Goal: Information Seeking & Learning: Check status

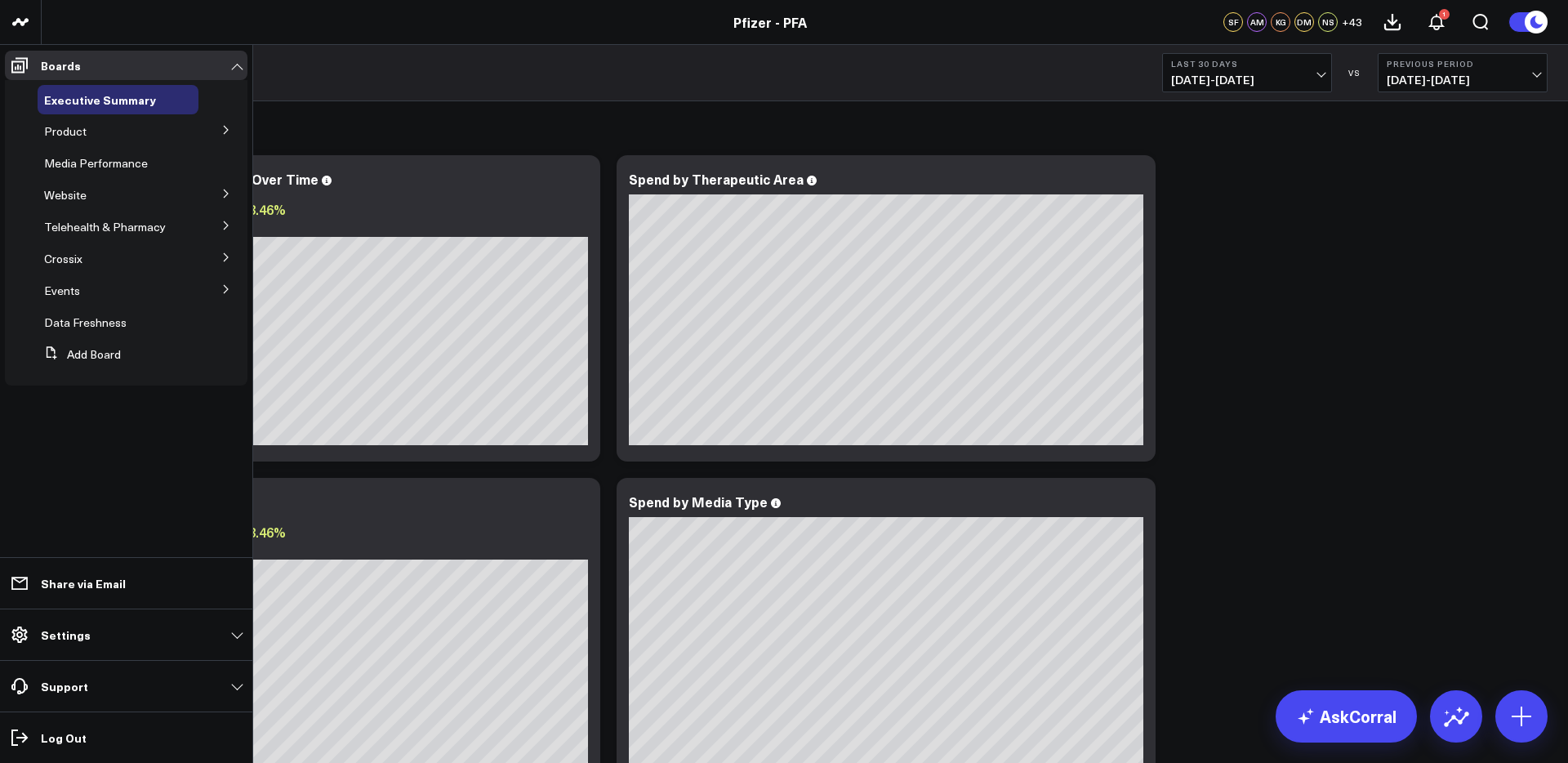
click at [226, 132] on icon at bounding box center [225, 130] width 10 height 10
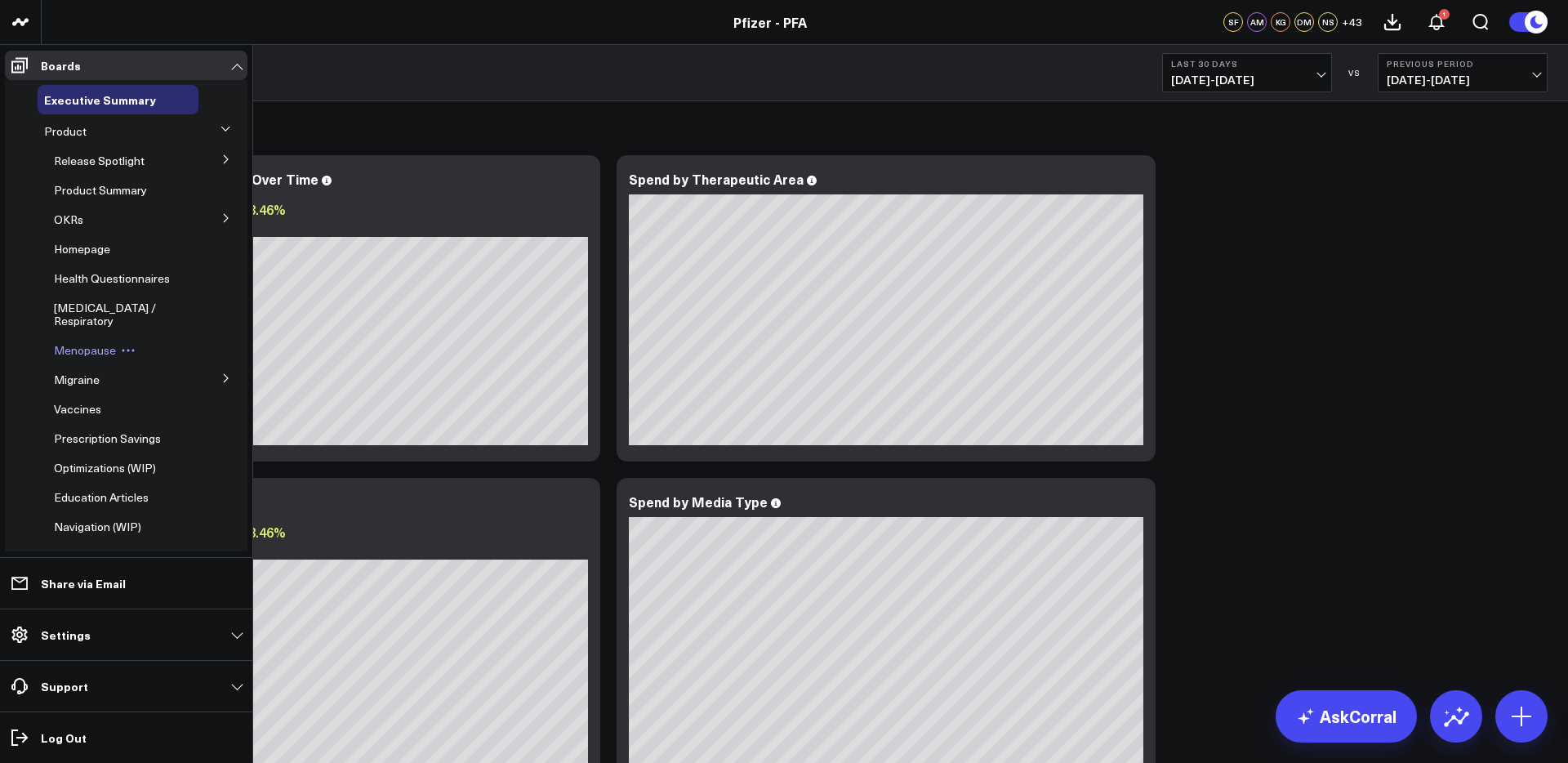
click at [86, 358] on span "Menopause" at bounding box center [85, 350] width 62 height 16
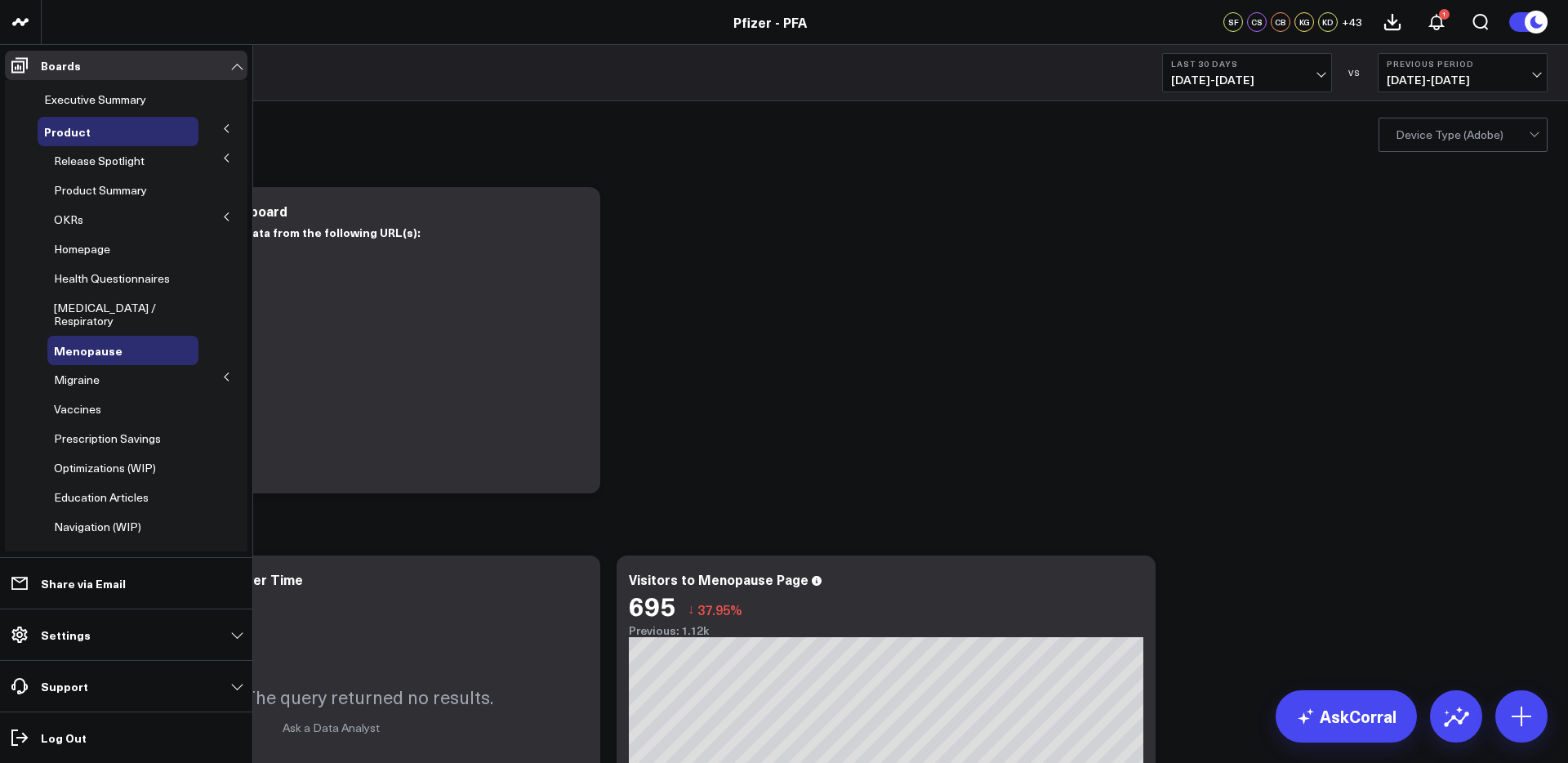
click at [221, 157] on icon at bounding box center [225, 157] width 10 height 10
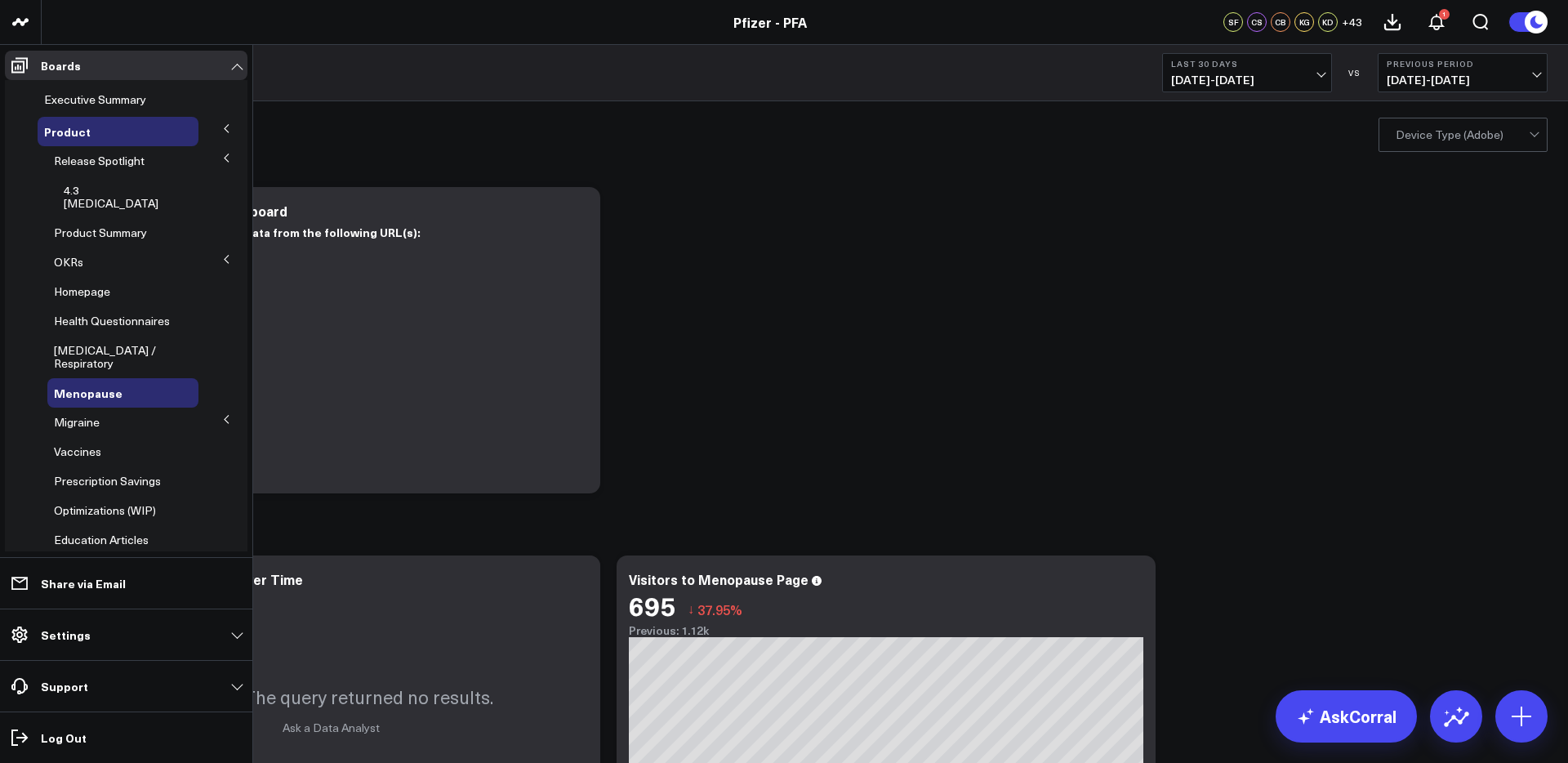
click at [221, 254] on icon at bounding box center [225, 258] width 10 height 10
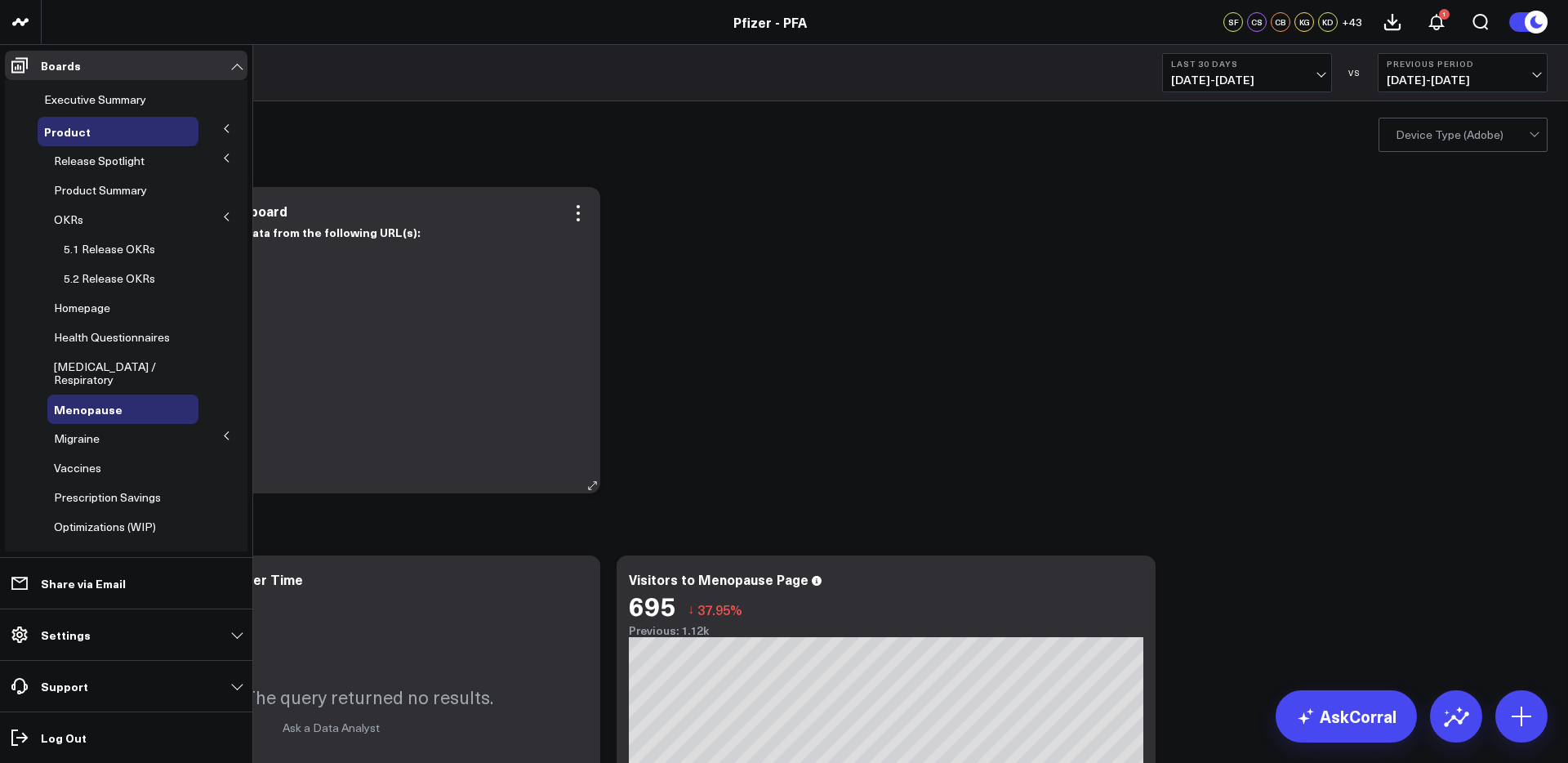
drag, startPoint x: 108, startPoint y: 278, endPoint x: 279, endPoint y: 274, distance: 171.0
click at [108, 279] on span "5.2 Release OKRs" at bounding box center [110, 278] width 92 height 16
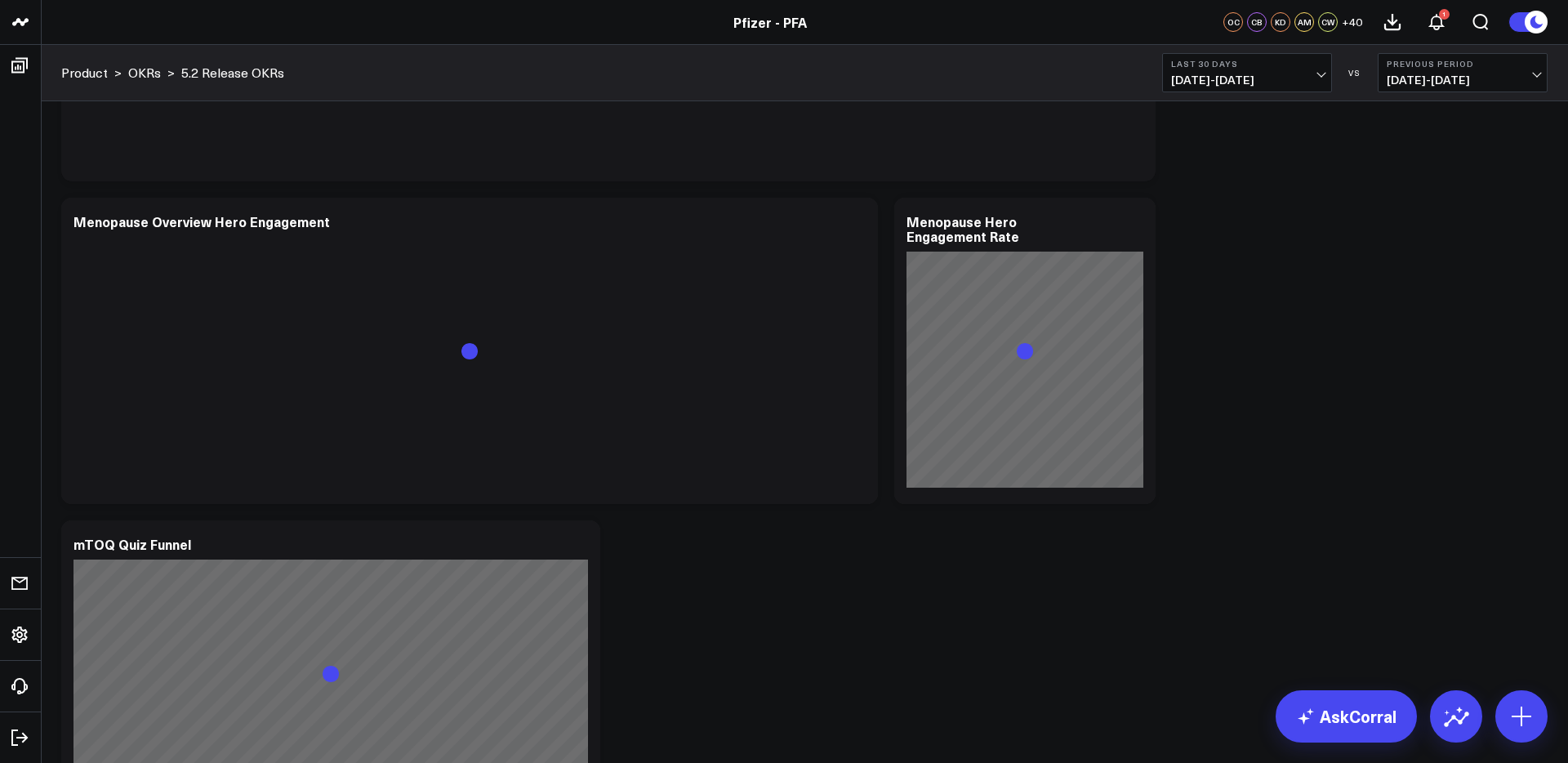
scroll to position [4418, 0]
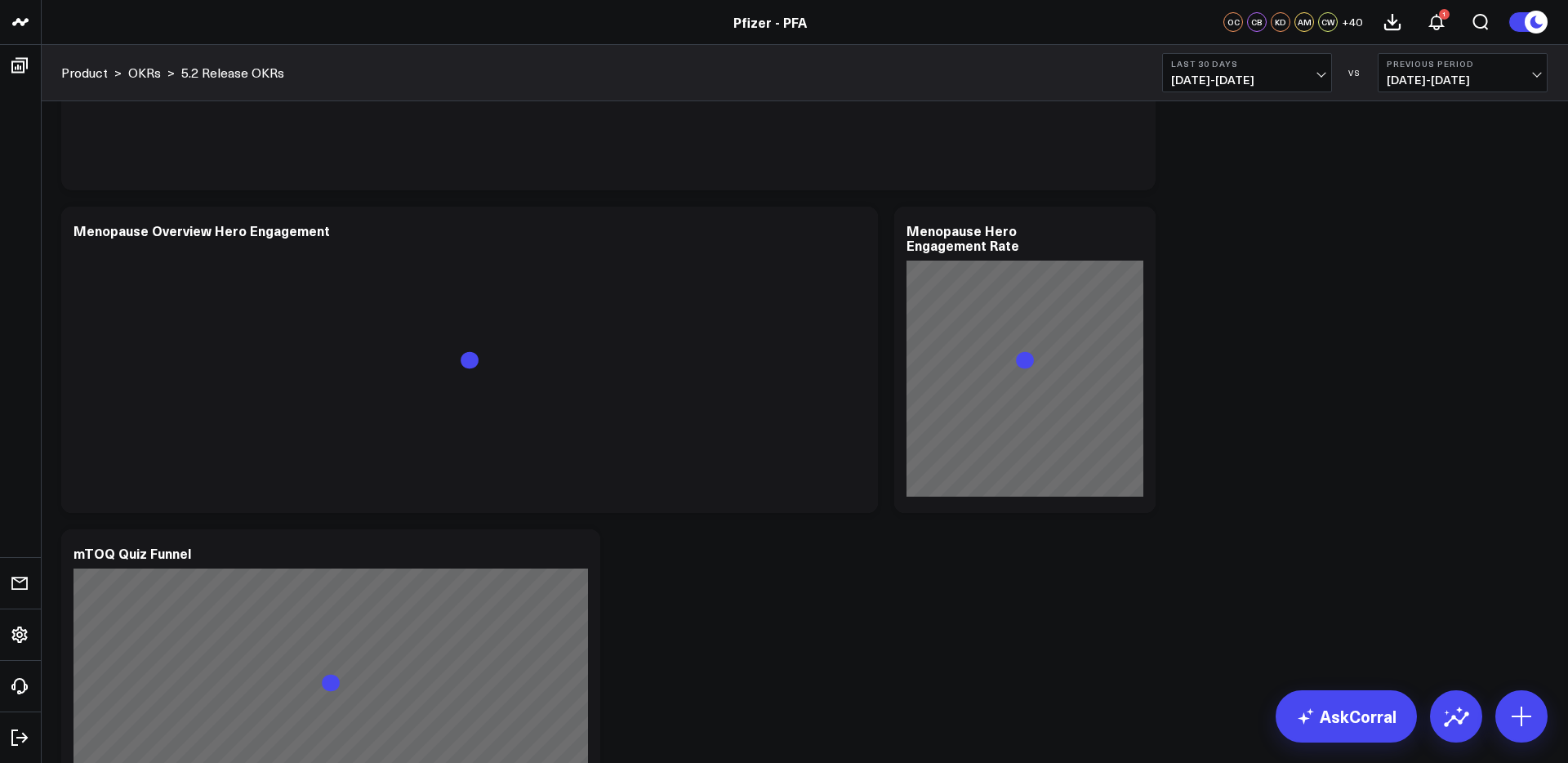
click at [1526, 22] on use at bounding box center [1536, 22] width 22 height 22
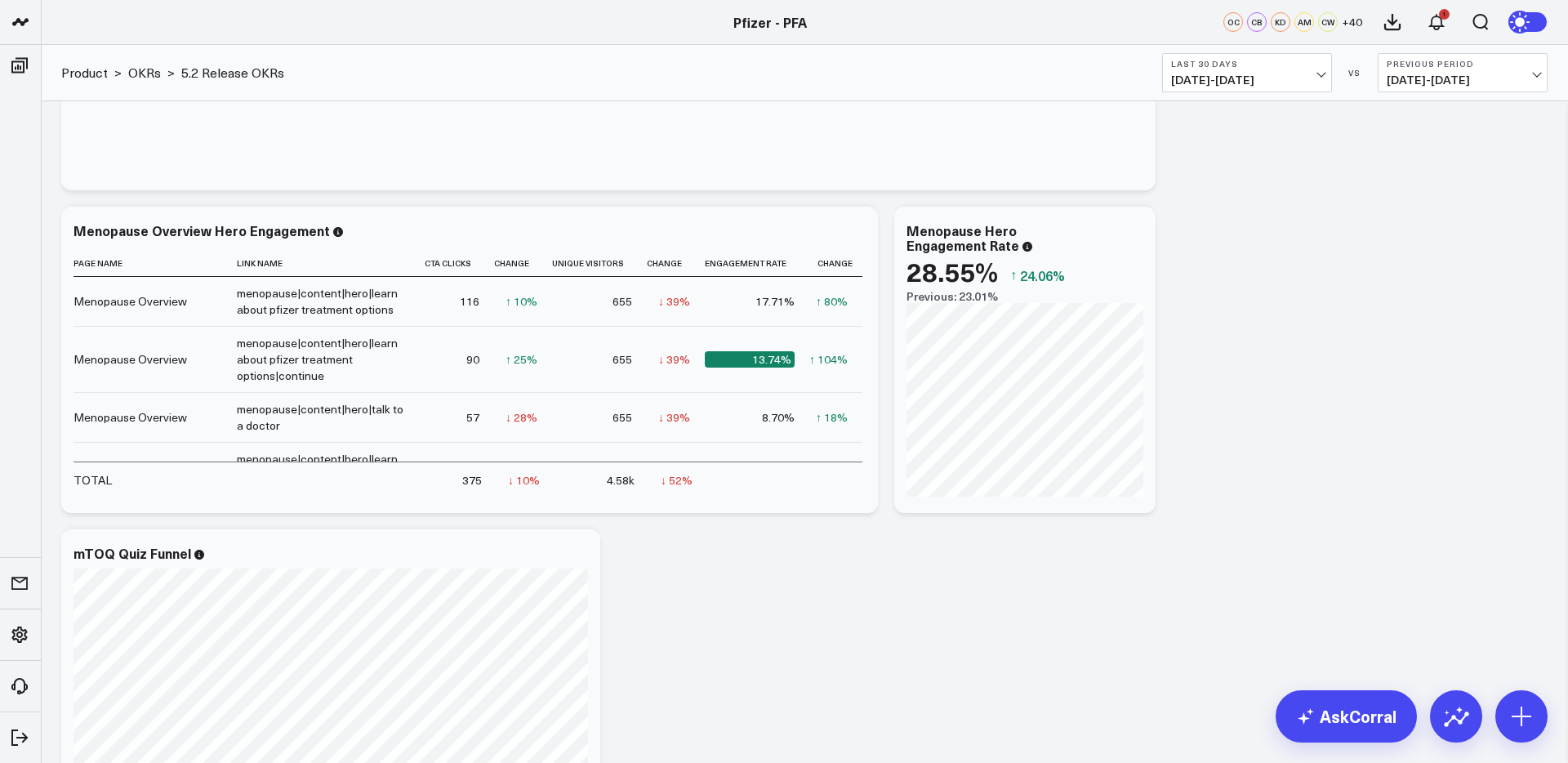
click at [1218, 83] on span "[DATE] - [DATE]" at bounding box center [1247, 79] width 152 height 13
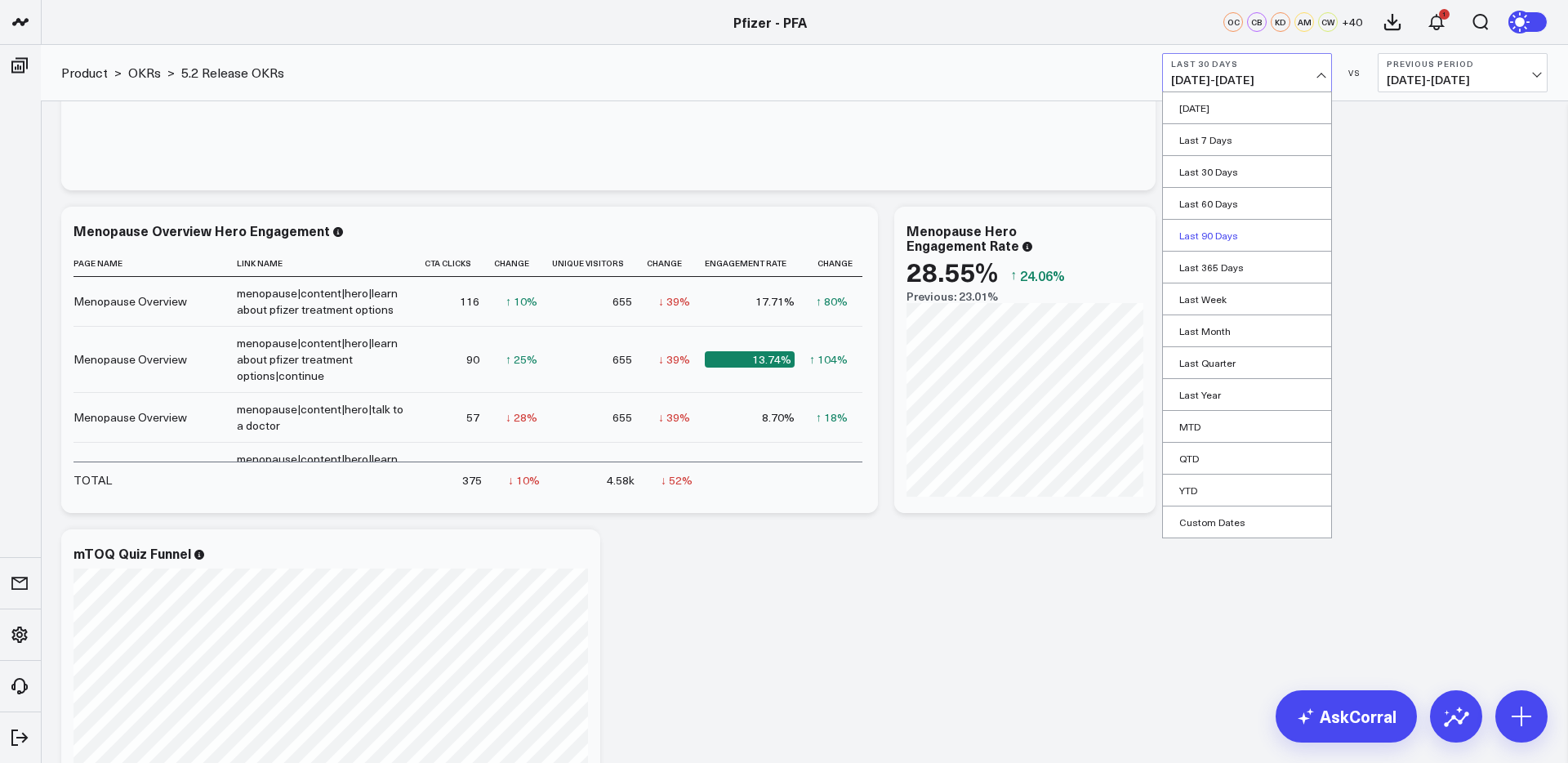
click at [1215, 235] on link "Last 90 Days" at bounding box center [1247, 235] width 168 height 31
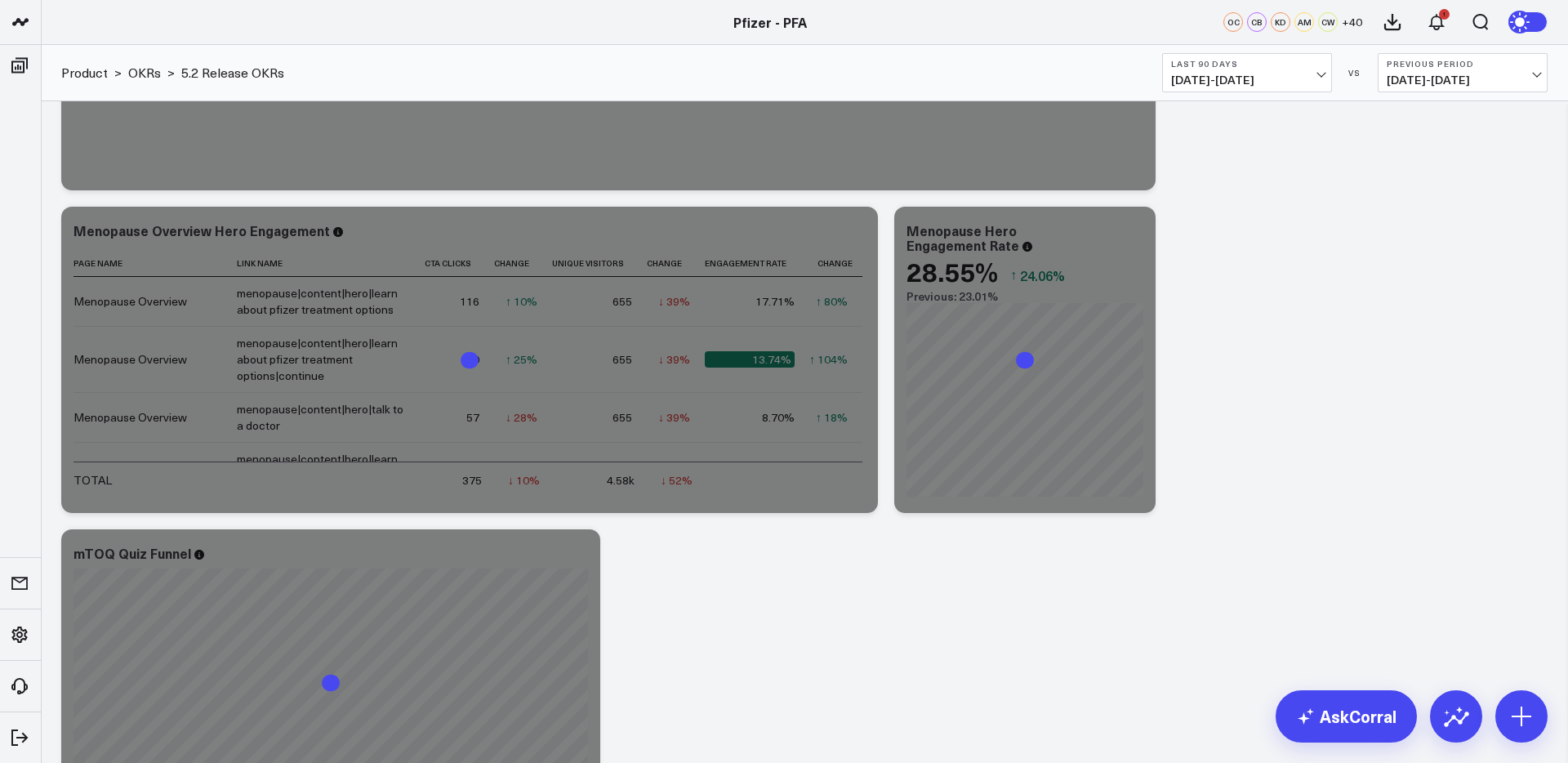
click at [1221, 75] on span "[DATE] - [DATE]" at bounding box center [1247, 79] width 152 height 13
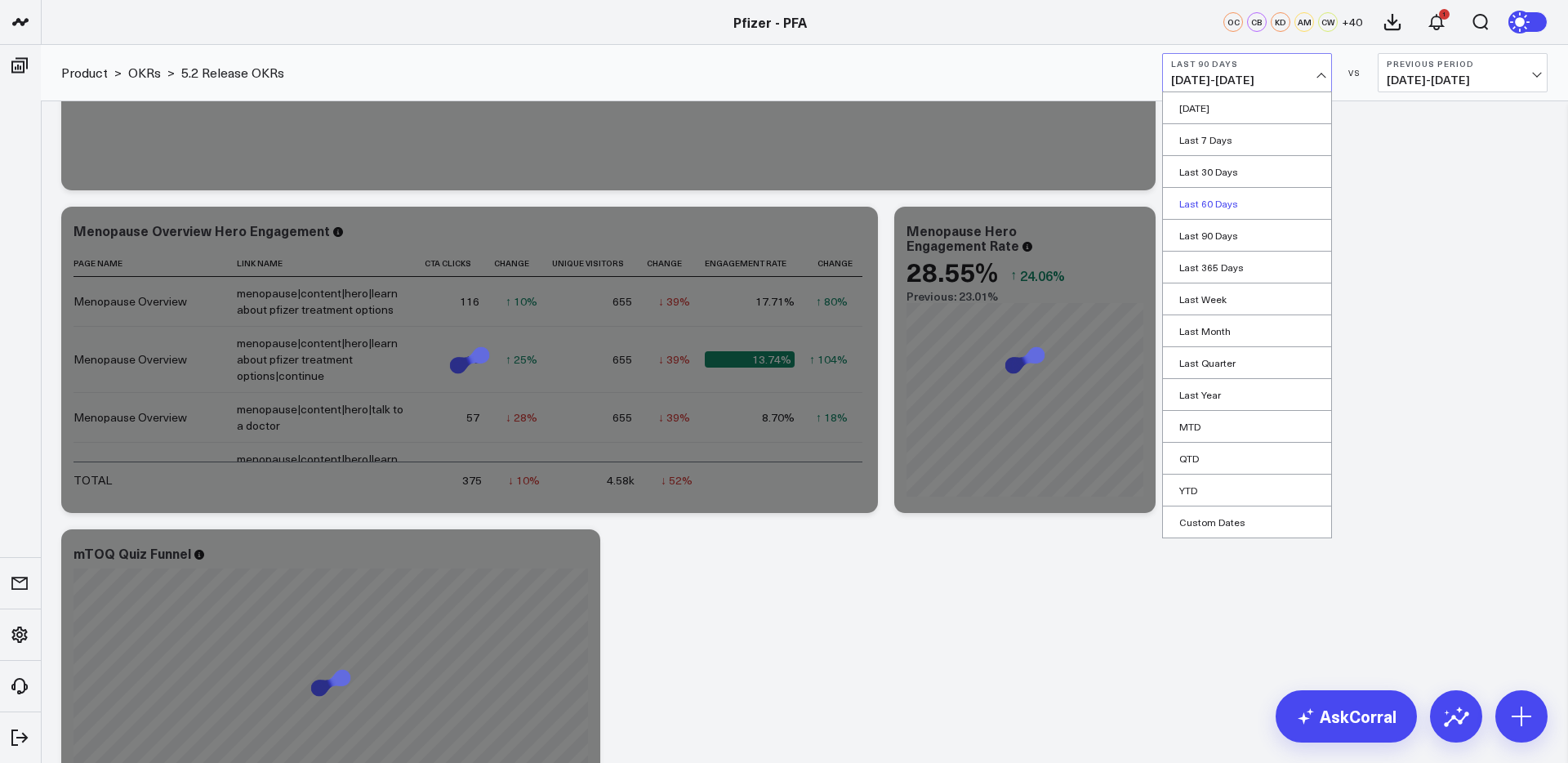
click at [1220, 202] on link "Last 60 Days" at bounding box center [1247, 203] width 168 height 31
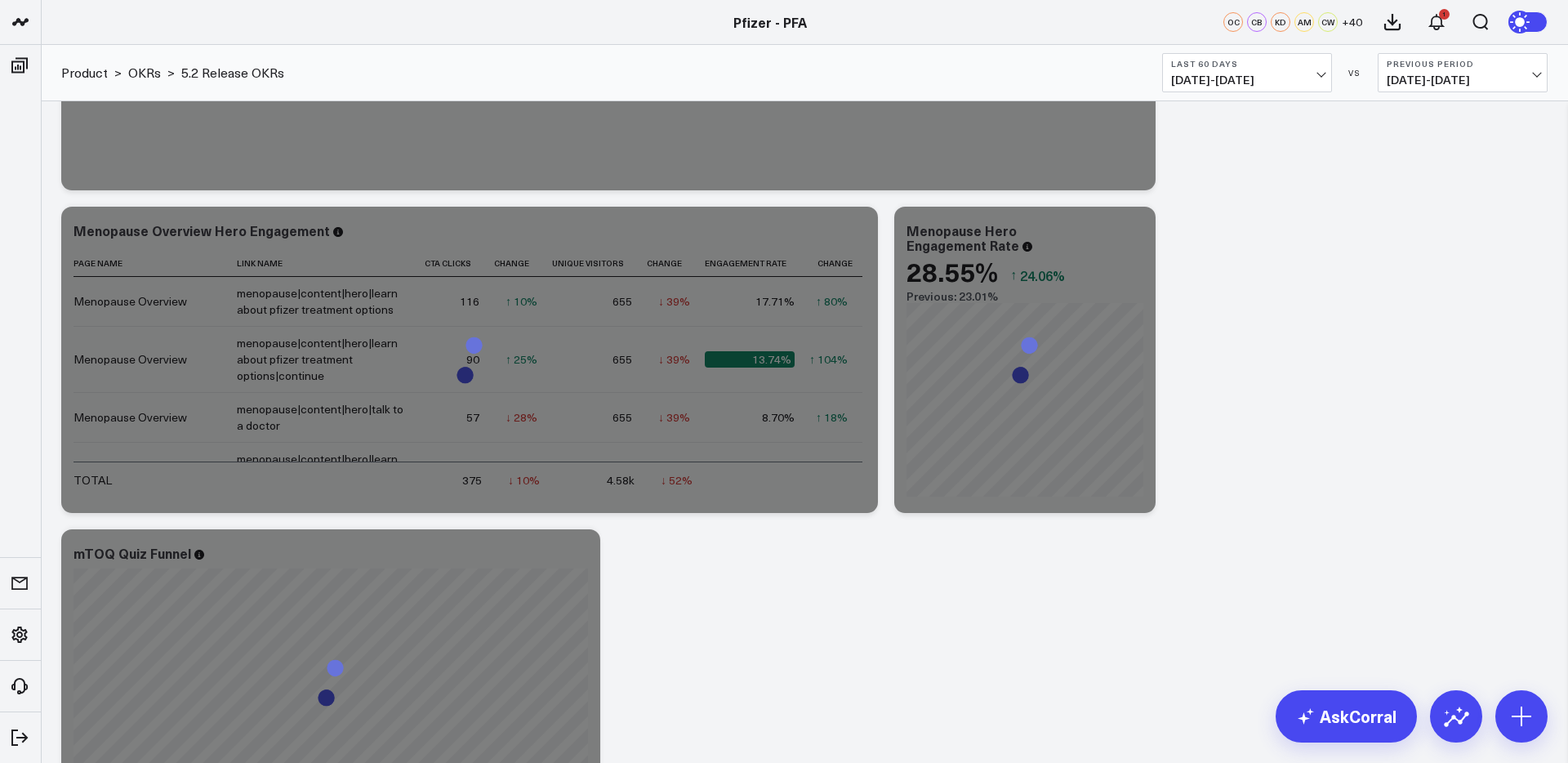
click at [1249, 66] on b "Last 60 Days" at bounding box center [1247, 63] width 152 height 10
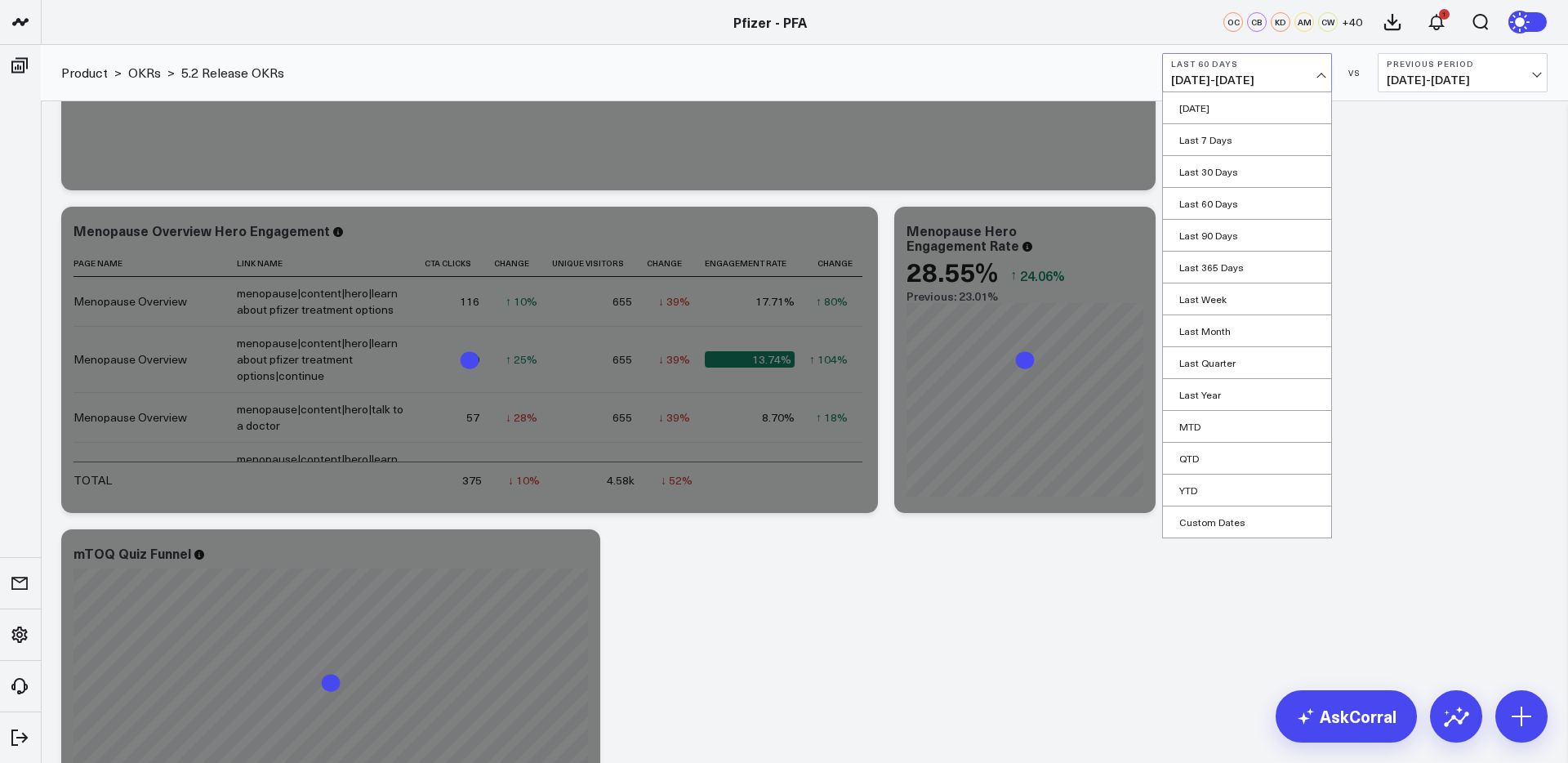
drag, startPoint x: 1255, startPoint y: 516, endPoint x: 1260, endPoint y: 501, distance: 15.8
click at [1255, 516] on link "Custom Dates" at bounding box center [1247, 522] width 168 height 31
select select "7"
select select "2025"
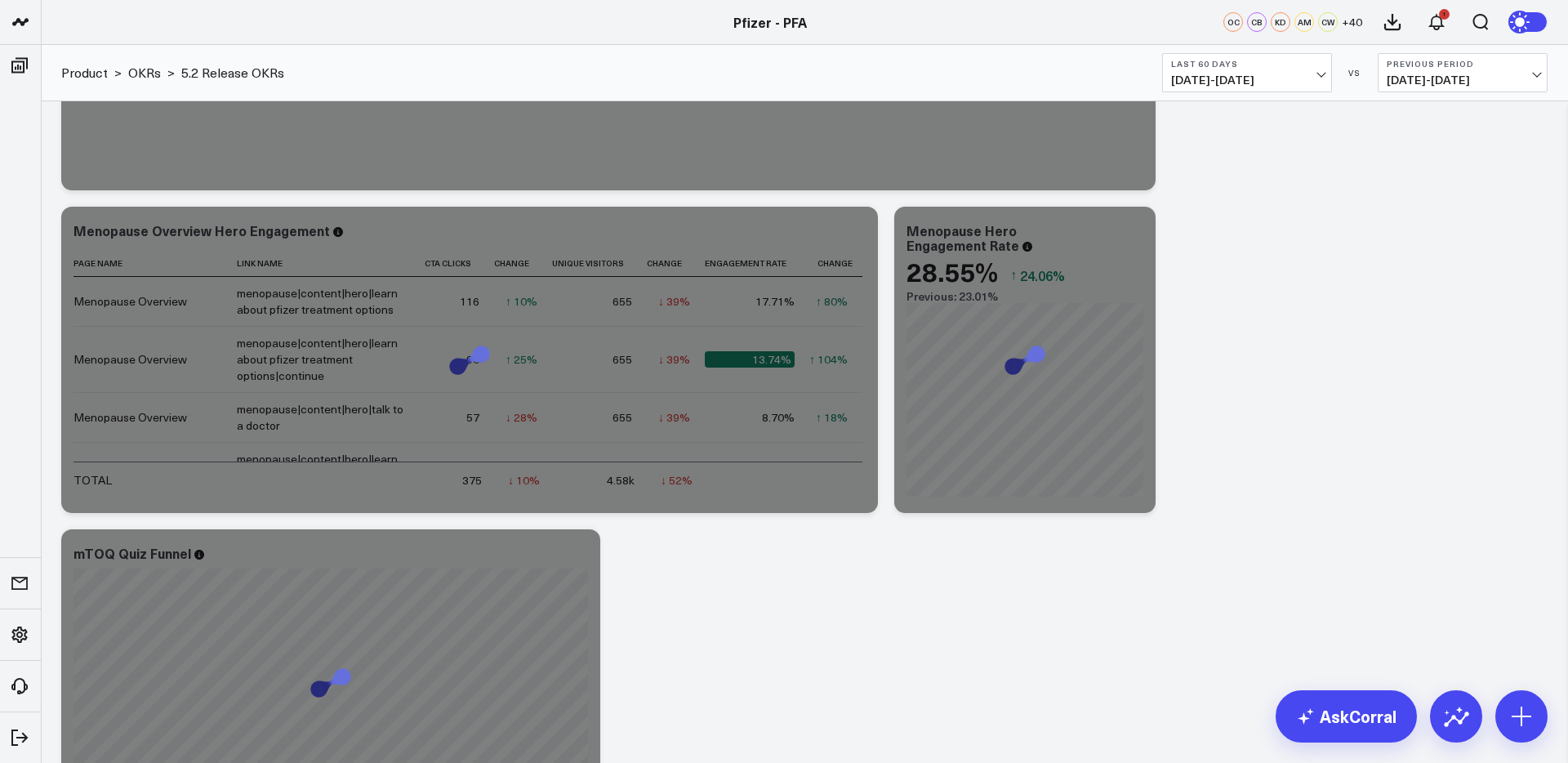
click at [1244, 73] on span "[DATE] - [DATE]" at bounding box center [1247, 79] width 152 height 13
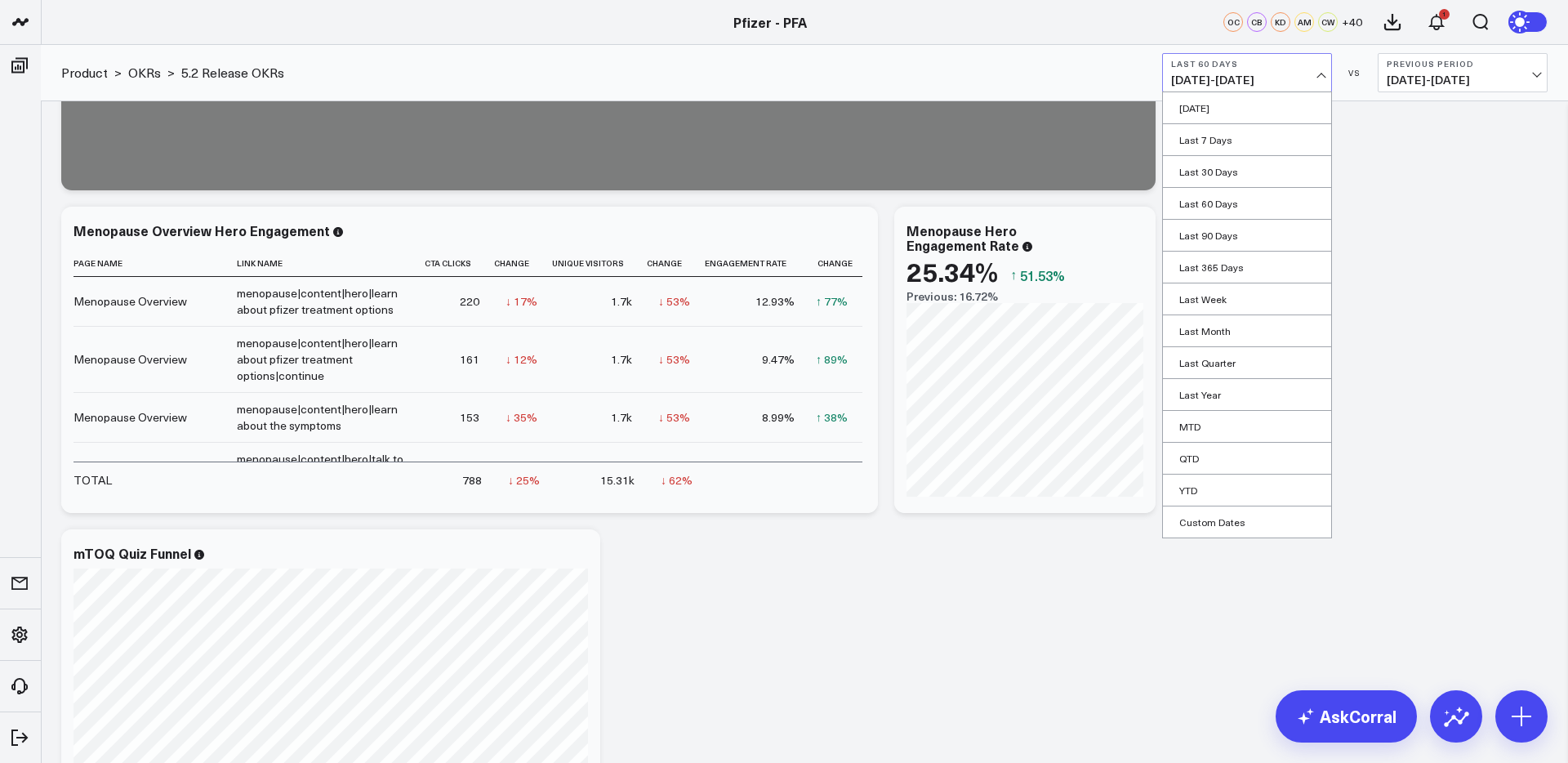
drag, startPoint x: 1222, startPoint y: 522, endPoint x: 1226, endPoint y: 515, distance: 8.1
click at [1222, 521] on link "Custom Dates" at bounding box center [1247, 522] width 168 height 31
select select "7"
select select "2025"
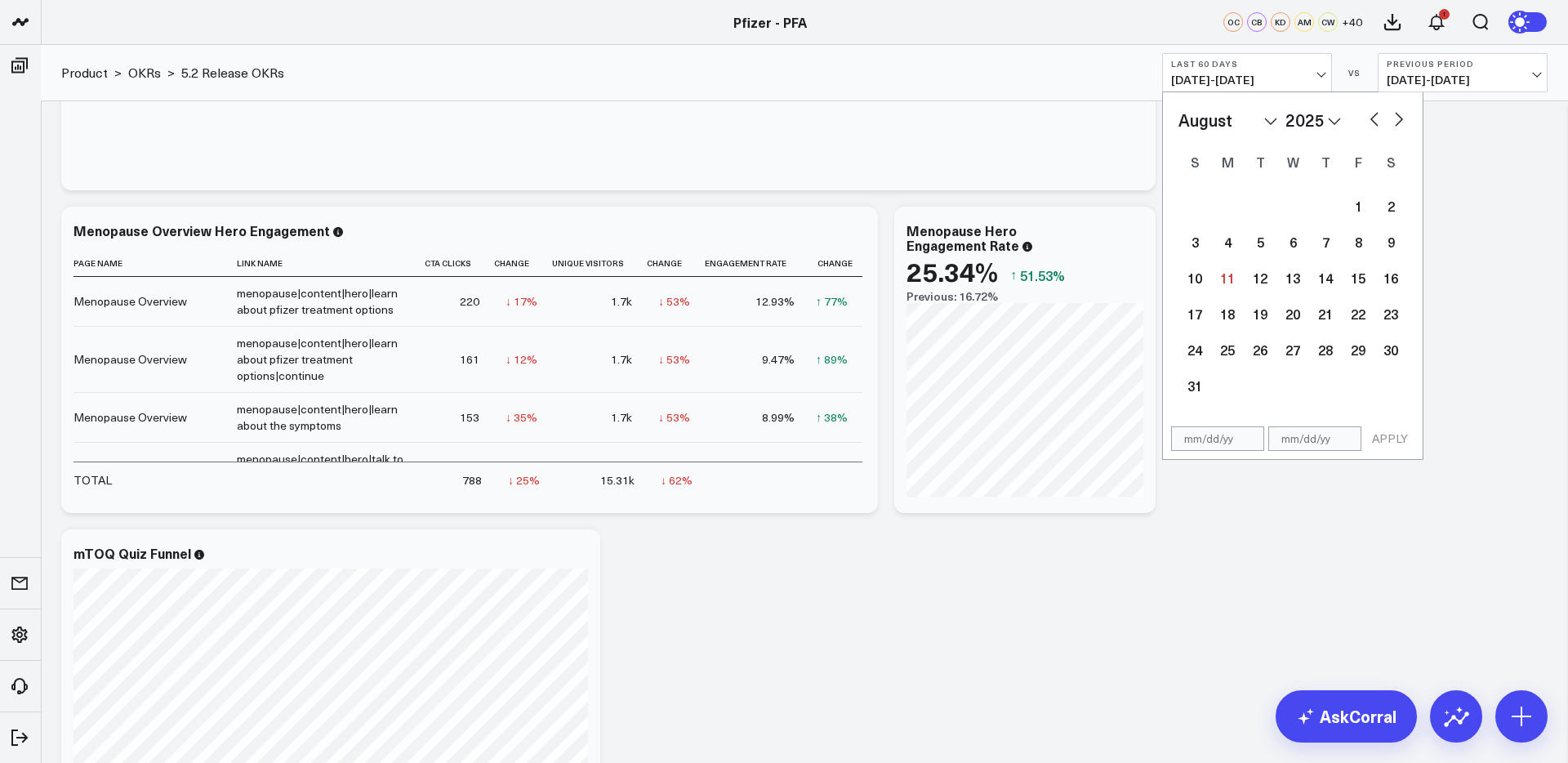
click at [1374, 124] on button "button" at bounding box center [1374, 118] width 16 height 20
select select "6"
select select "2025"
click at [1374, 124] on button "button" at bounding box center [1374, 118] width 16 height 20
select select "5"
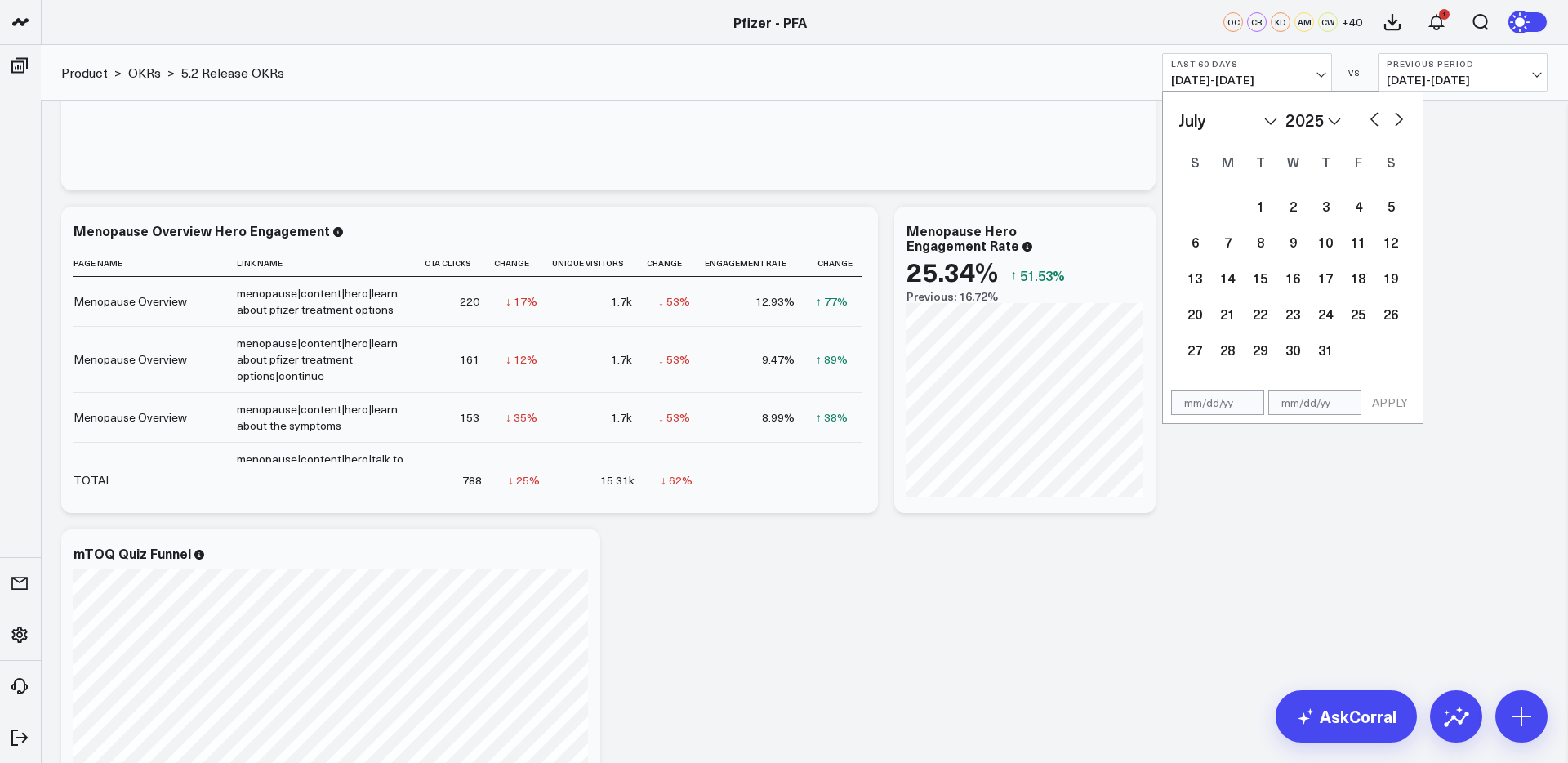
select select "2025"
click at [1237, 242] on div "9" at bounding box center [1228, 242] width 33 height 33
type input "[DATE]"
select select "5"
select select "2025"
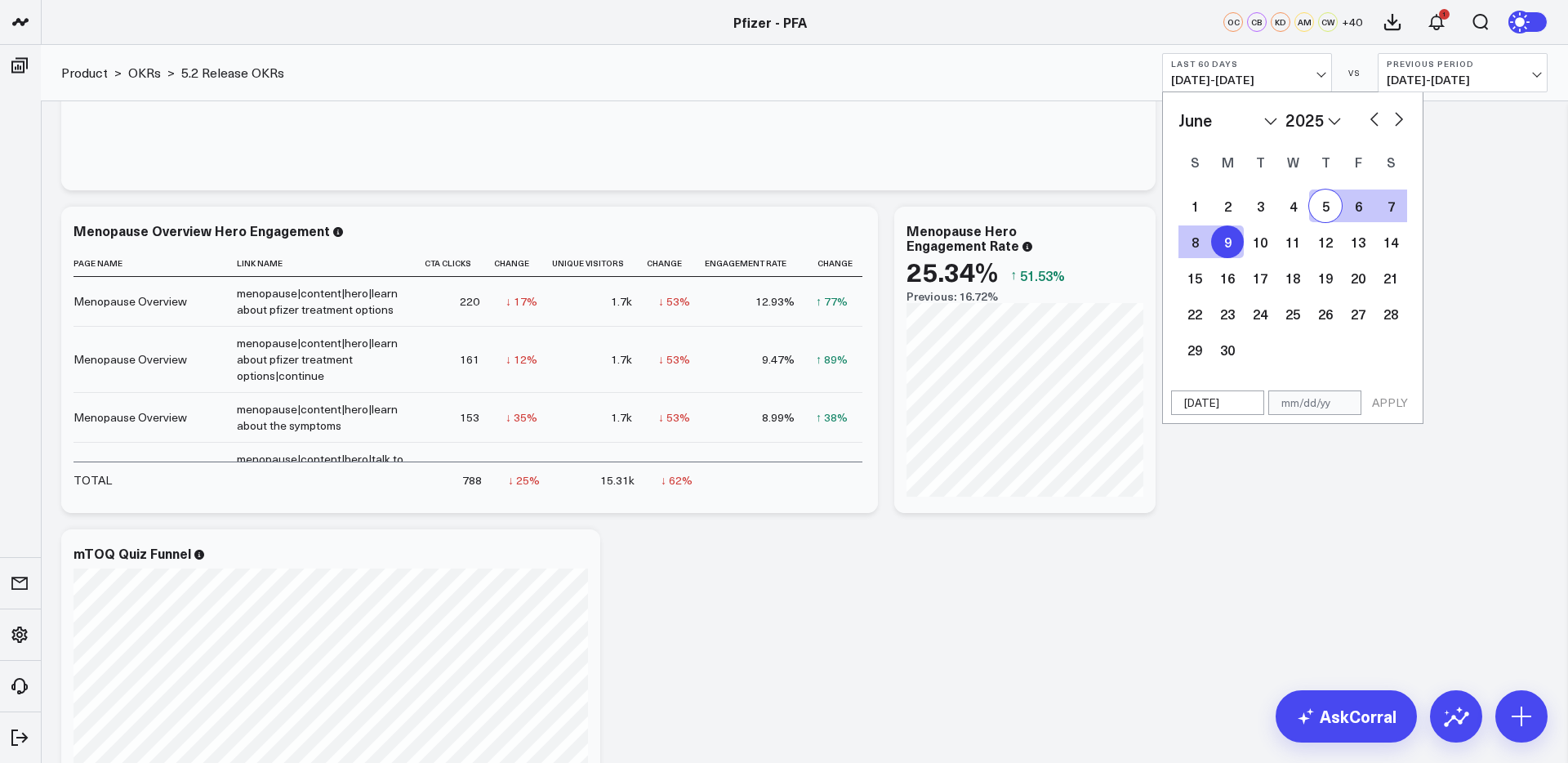
click at [1398, 118] on button "button" at bounding box center [1399, 118] width 16 height 20
select select "6"
select select "2025"
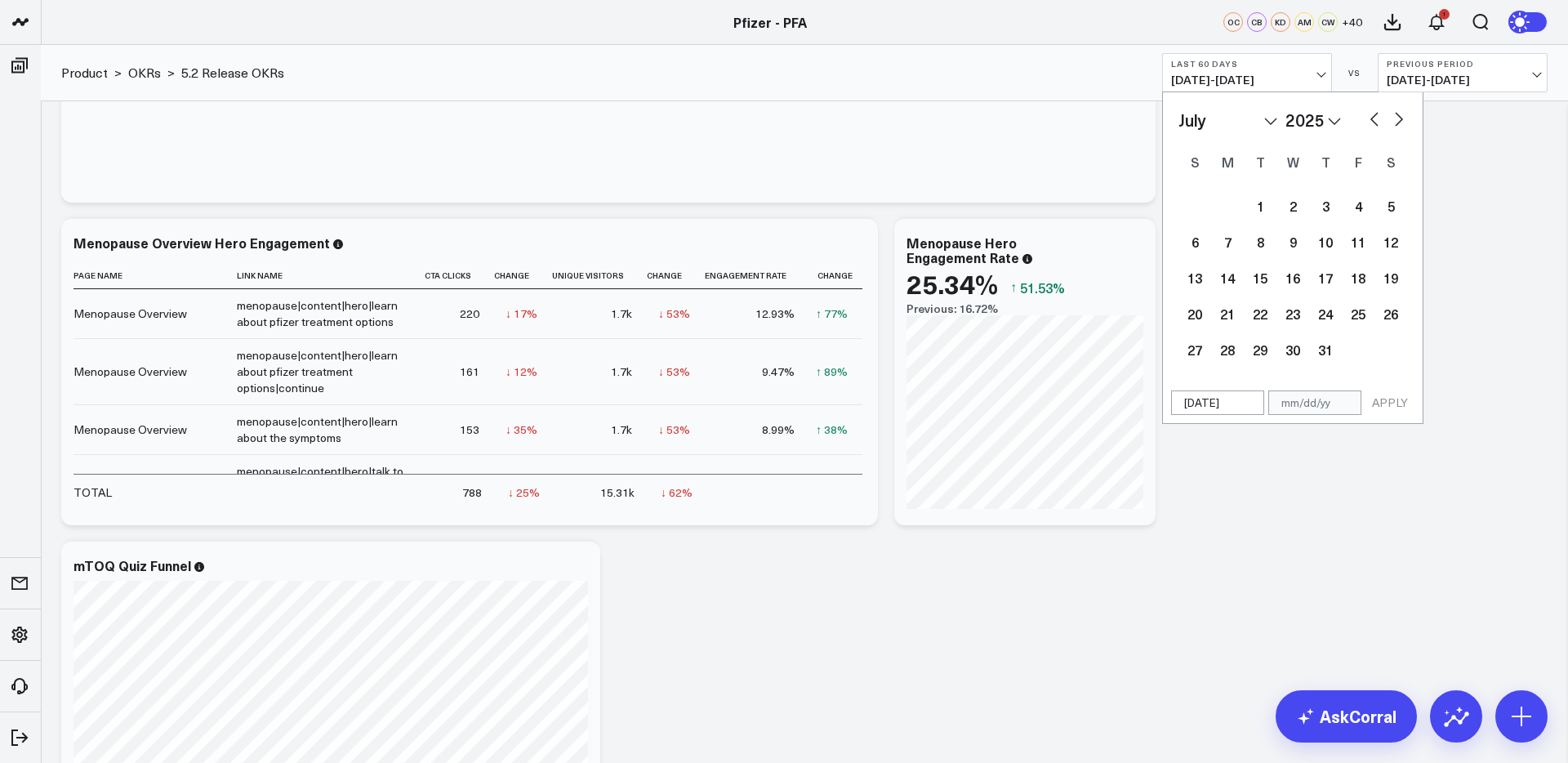
click at [1397, 115] on button "button" at bounding box center [1399, 118] width 16 height 20
select select "7"
select select "2025"
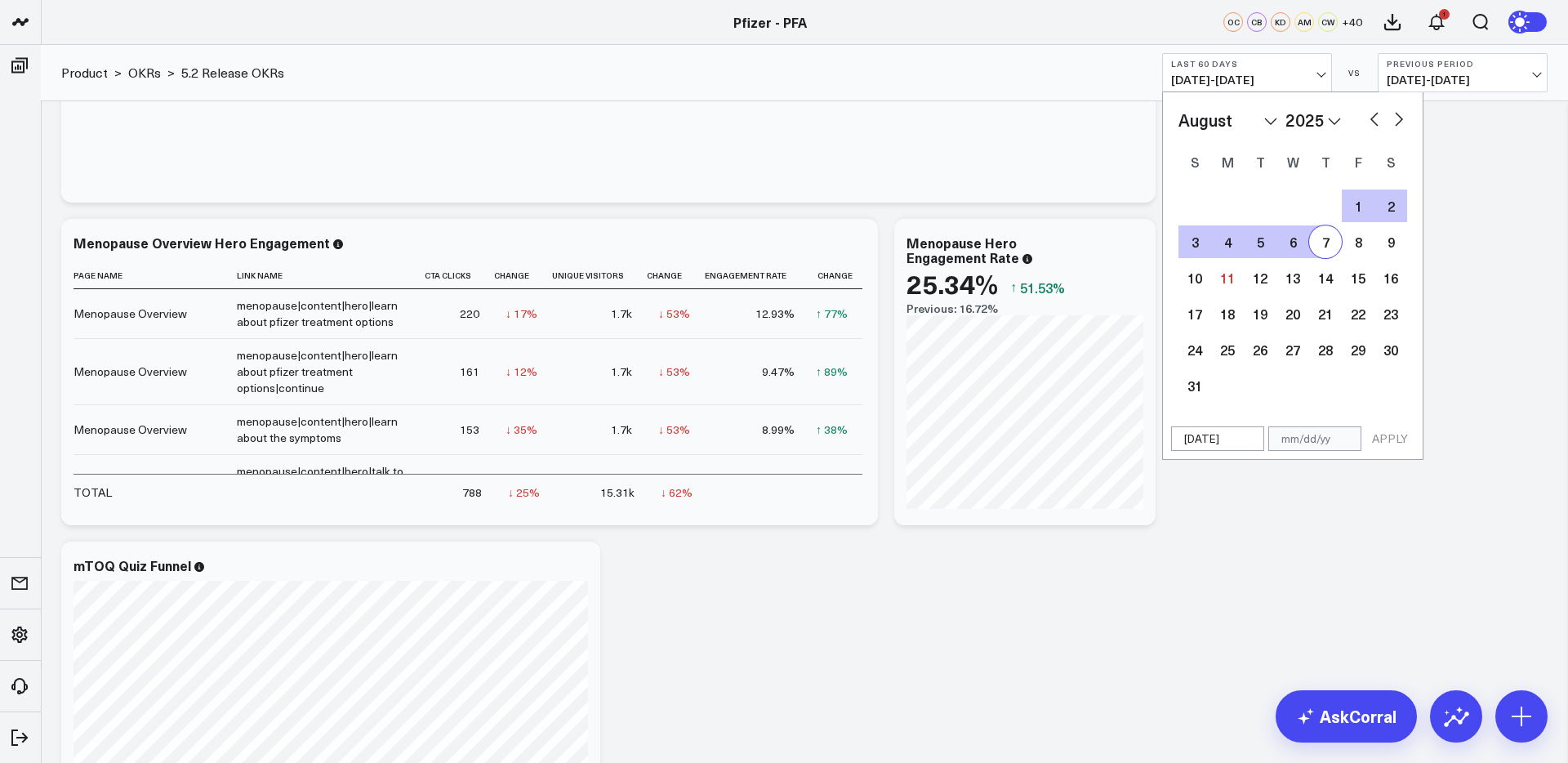
click at [1328, 247] on div "7" at bounding box center [1326, 242] width 33 height 33
type input "[DATE]"
select select "7"
select select "2025"
click at [1395, 442] on button "APPLY" at bounding box center [1390, 439] width 49 height 24
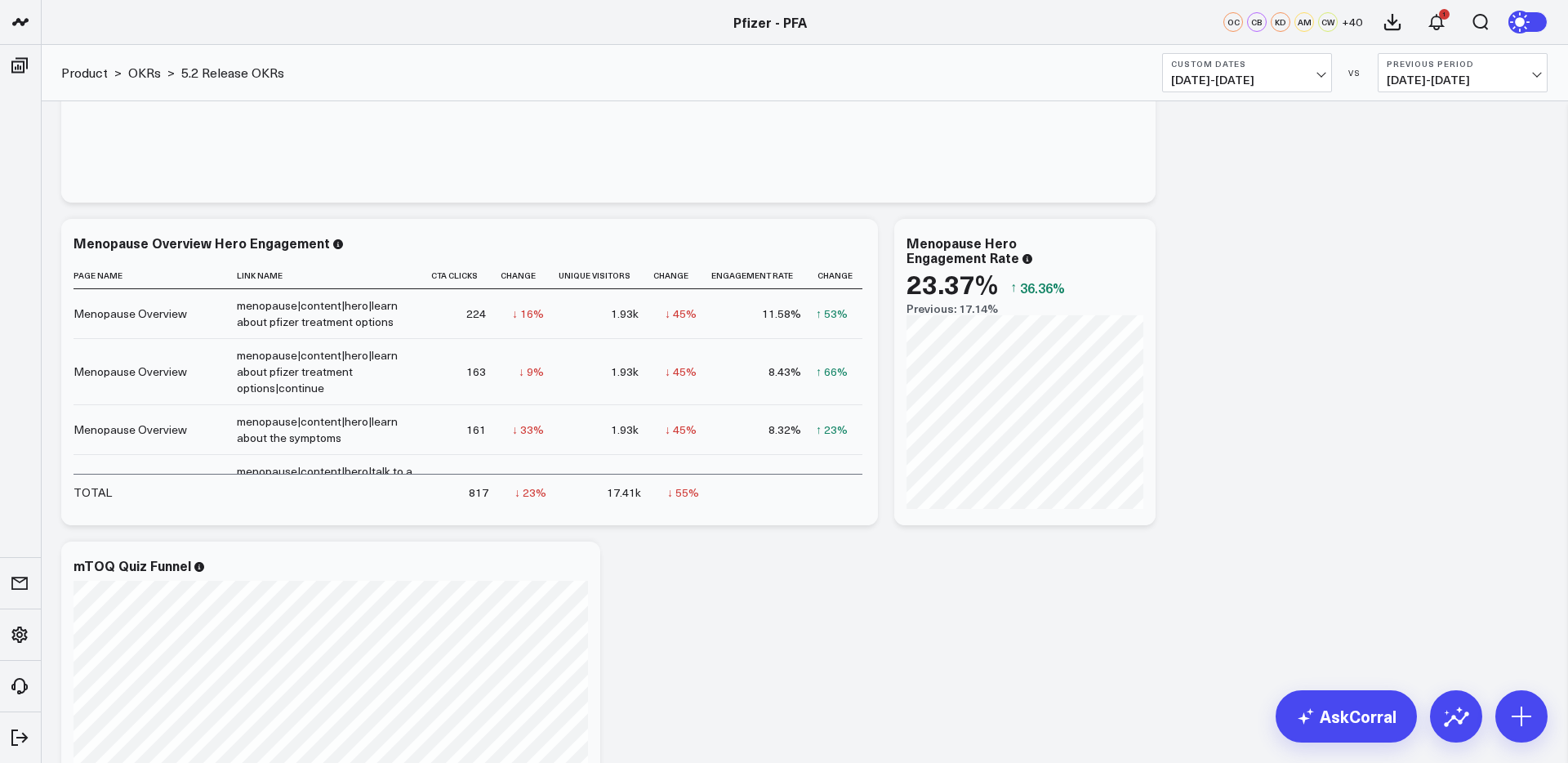
scroll to position [1, 0]
drag, startPoint x: 857, startPoint y: 238, endPoint x: 855, endPoint y: 409, distance: 171.0
click at [858, 238] on icon at bounding box center [855, 245] width 20 height 20
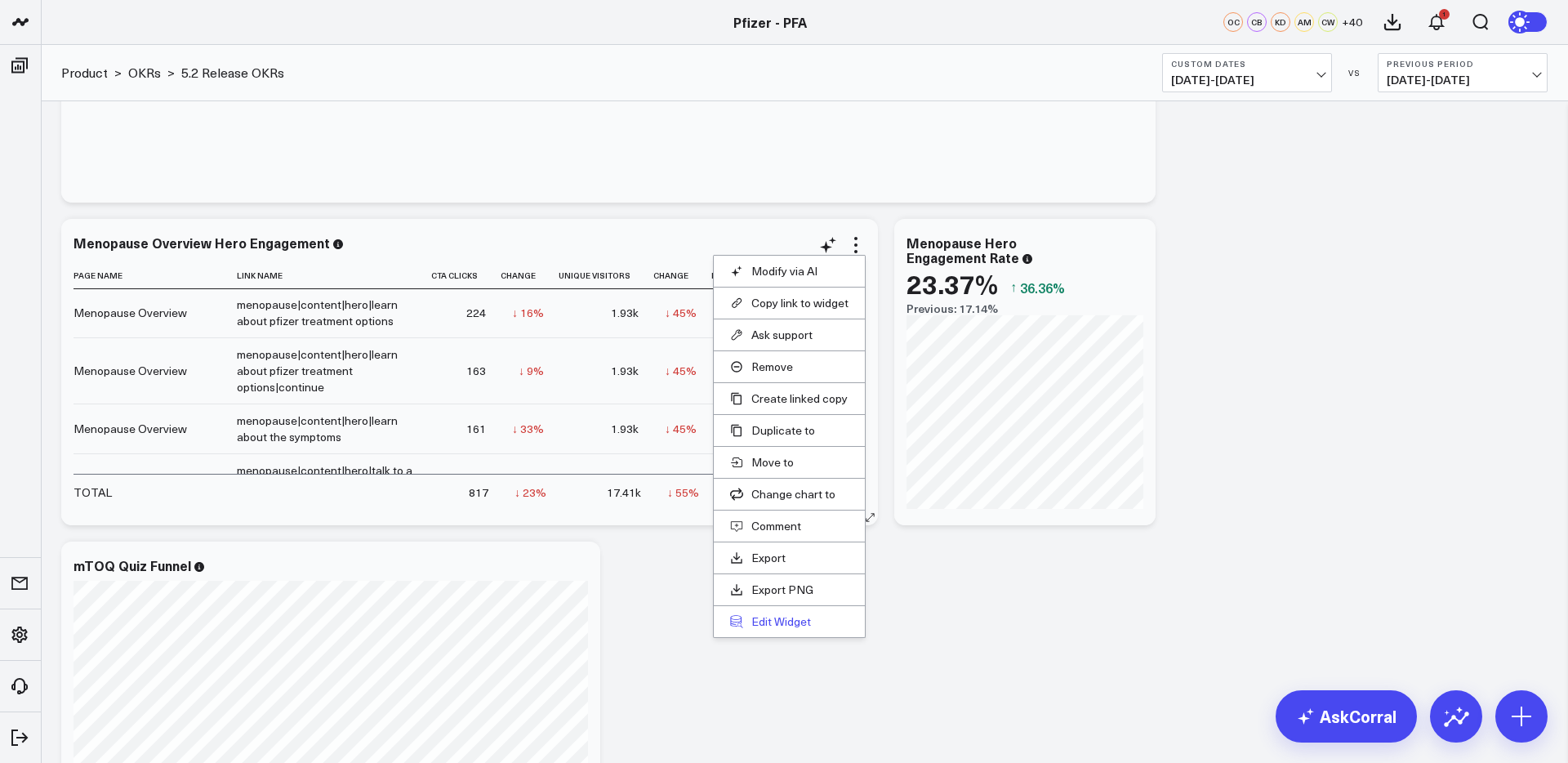
click at [781, 625] on button "Edit Widget" at bounding box center [789, 621] width 118 height 15
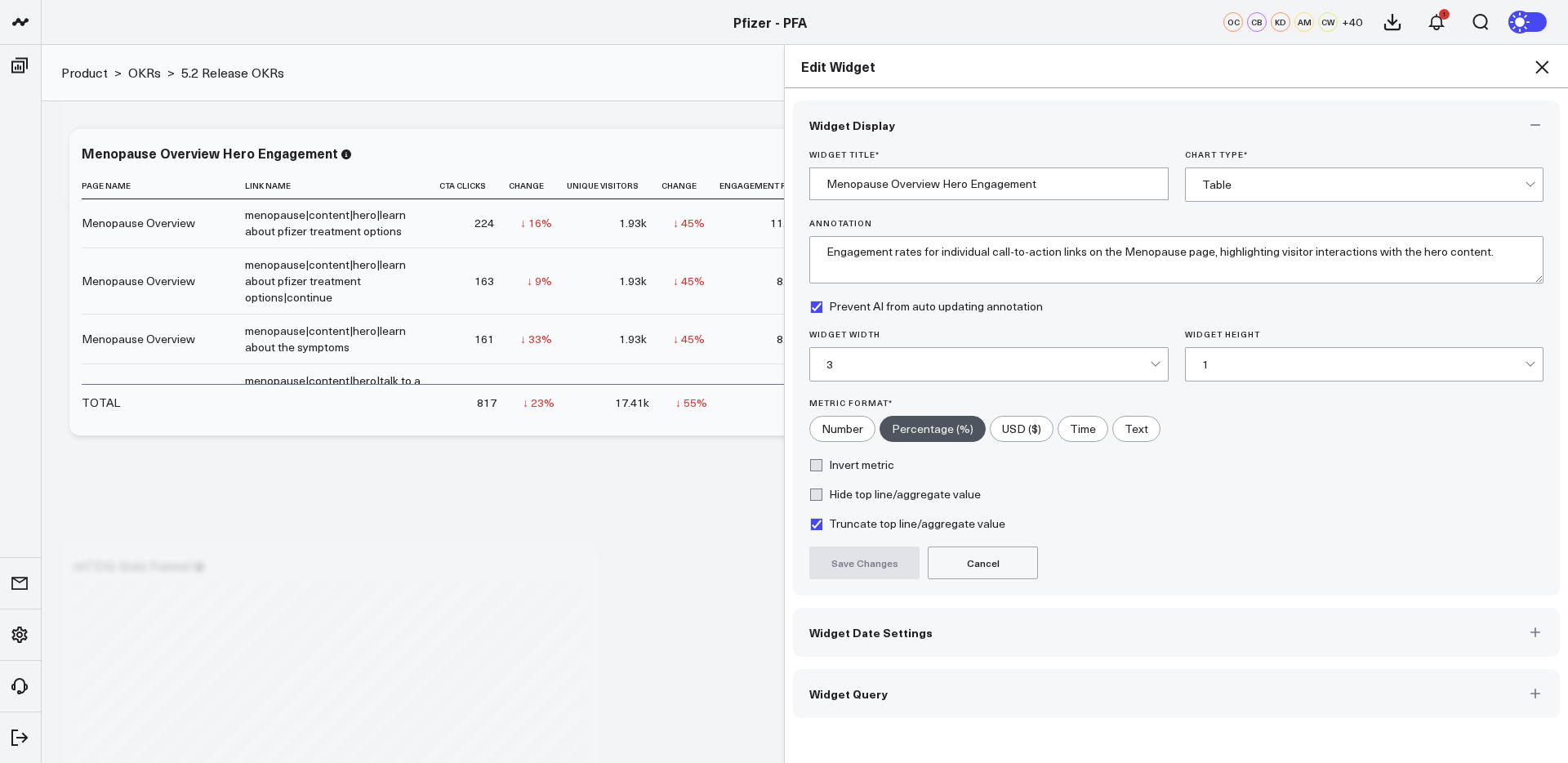
click at [1059, 696] on button "Widget Query" at bounding box center [1177, 693] width 767 height 49
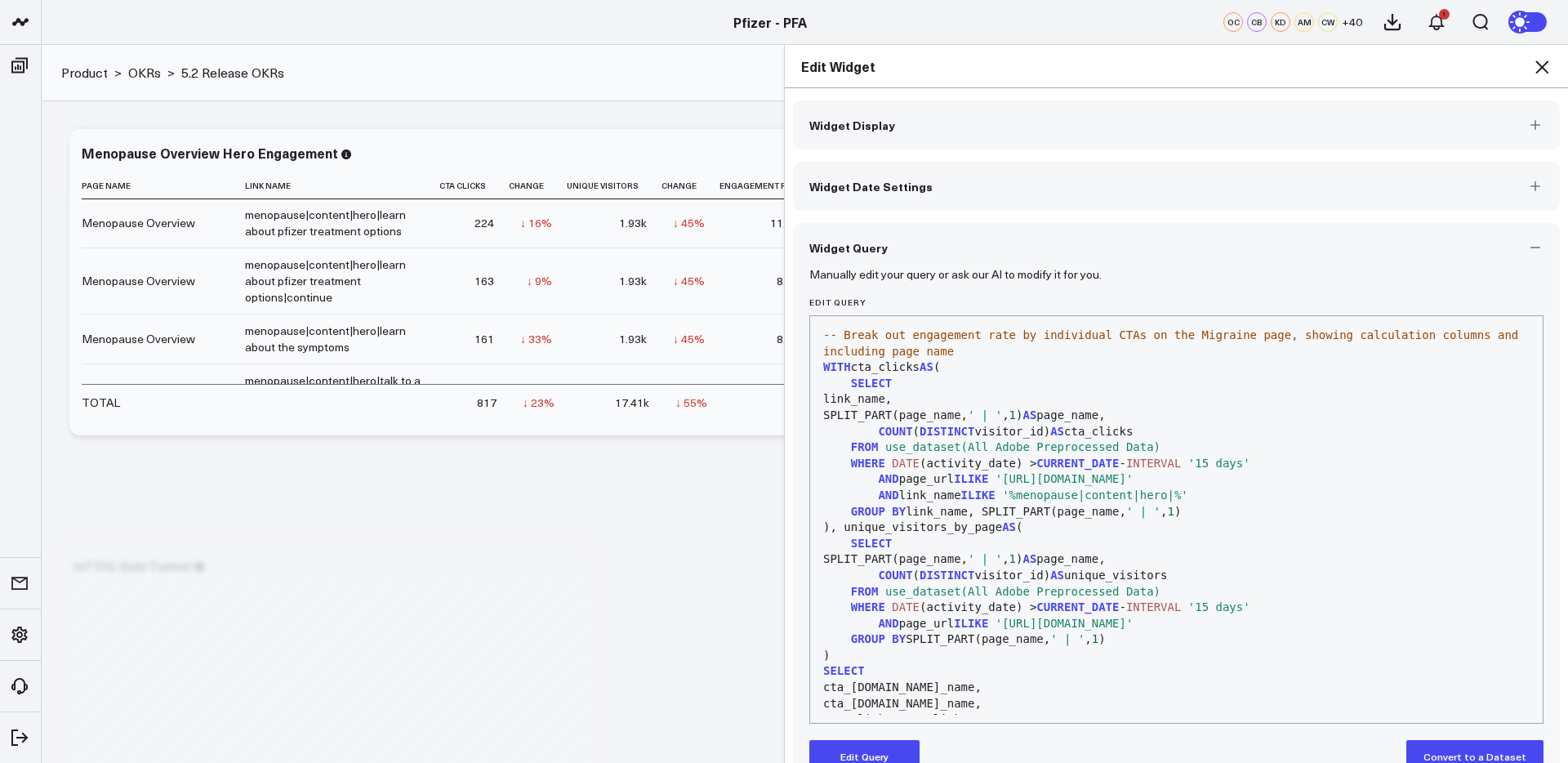
scroll to position [35, 0]
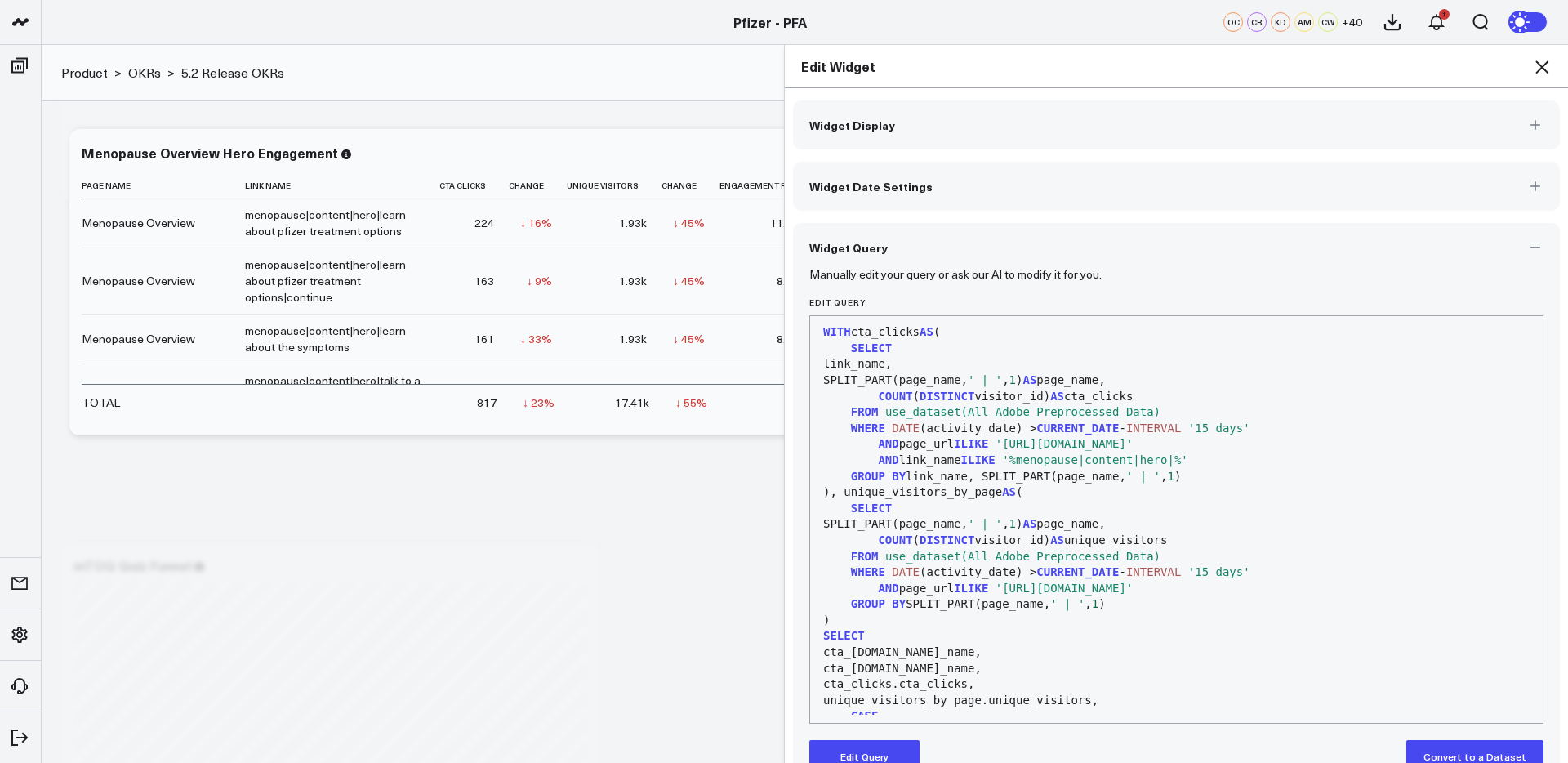
click at [1545, 69] on icon at bounding box center [1541, 67] width 13 height 13
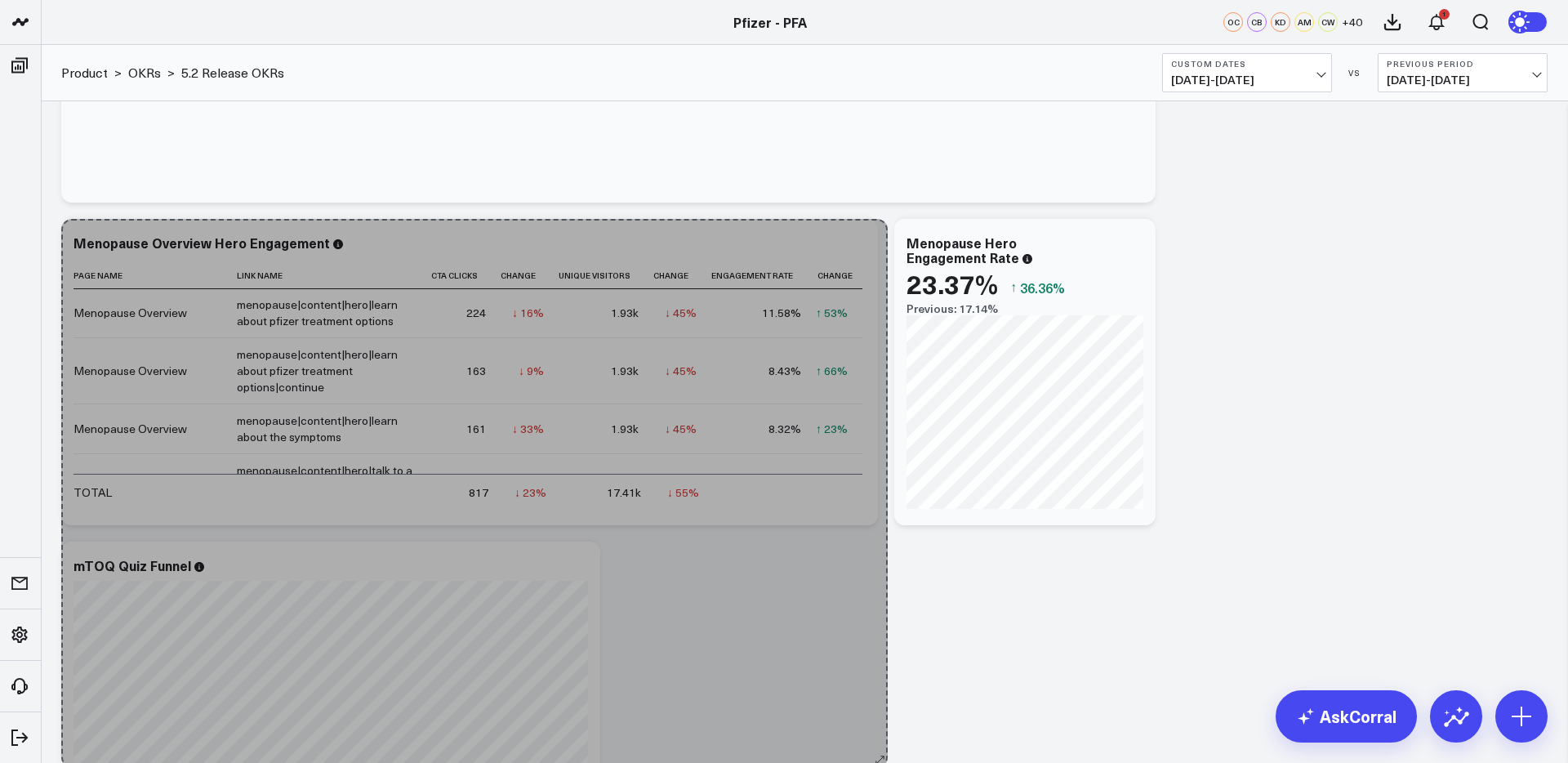
drag, startPoint x: 866, startPoint y: 518, endPoint x: 875, endPoint y: 761, distance: 243.2
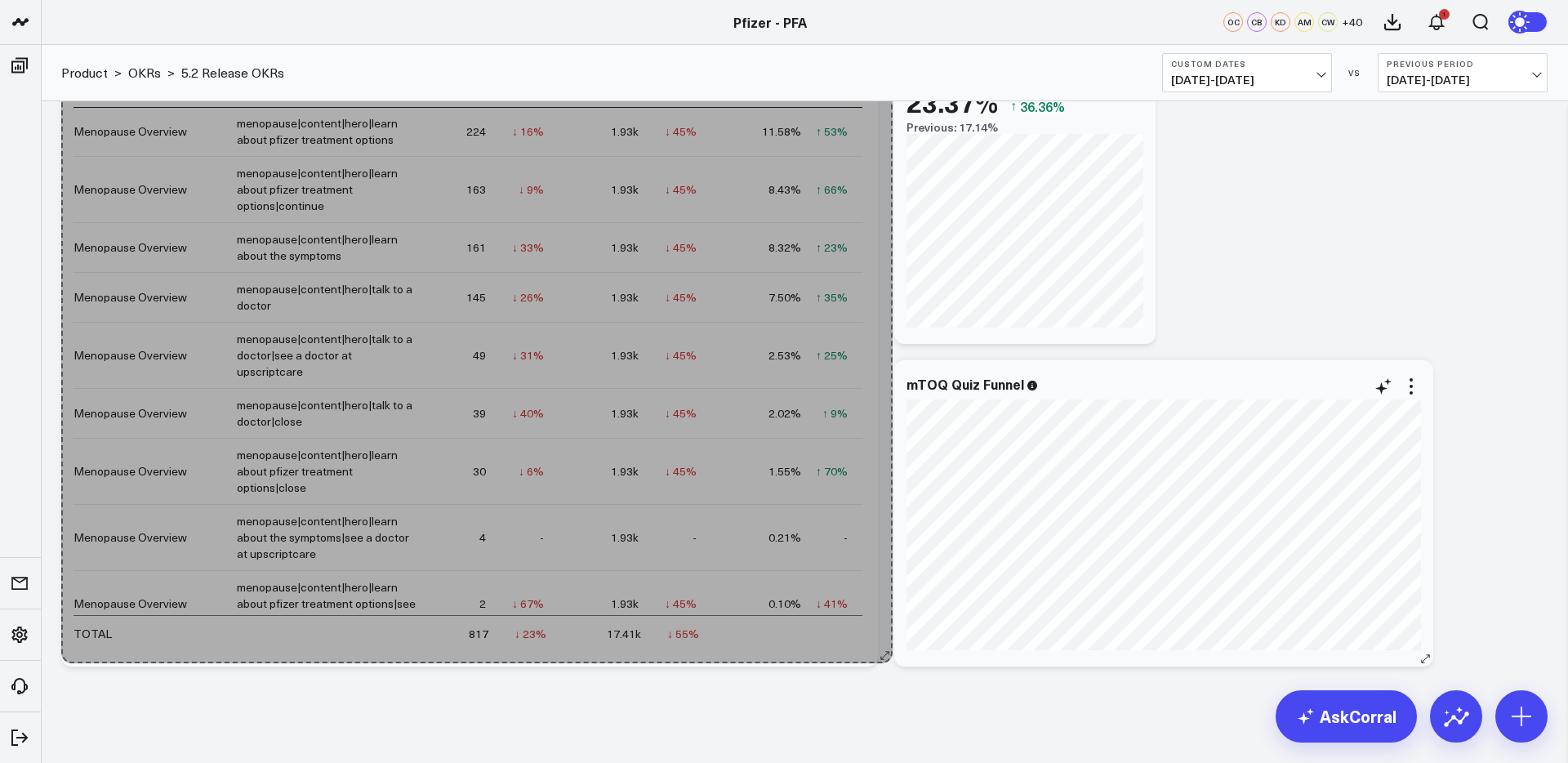
scroll to position [4585, 0]
drag, startPoint x: 868, startPoint y: 335, endPoint x: 883, endPoint y: 653, distance: 318.4
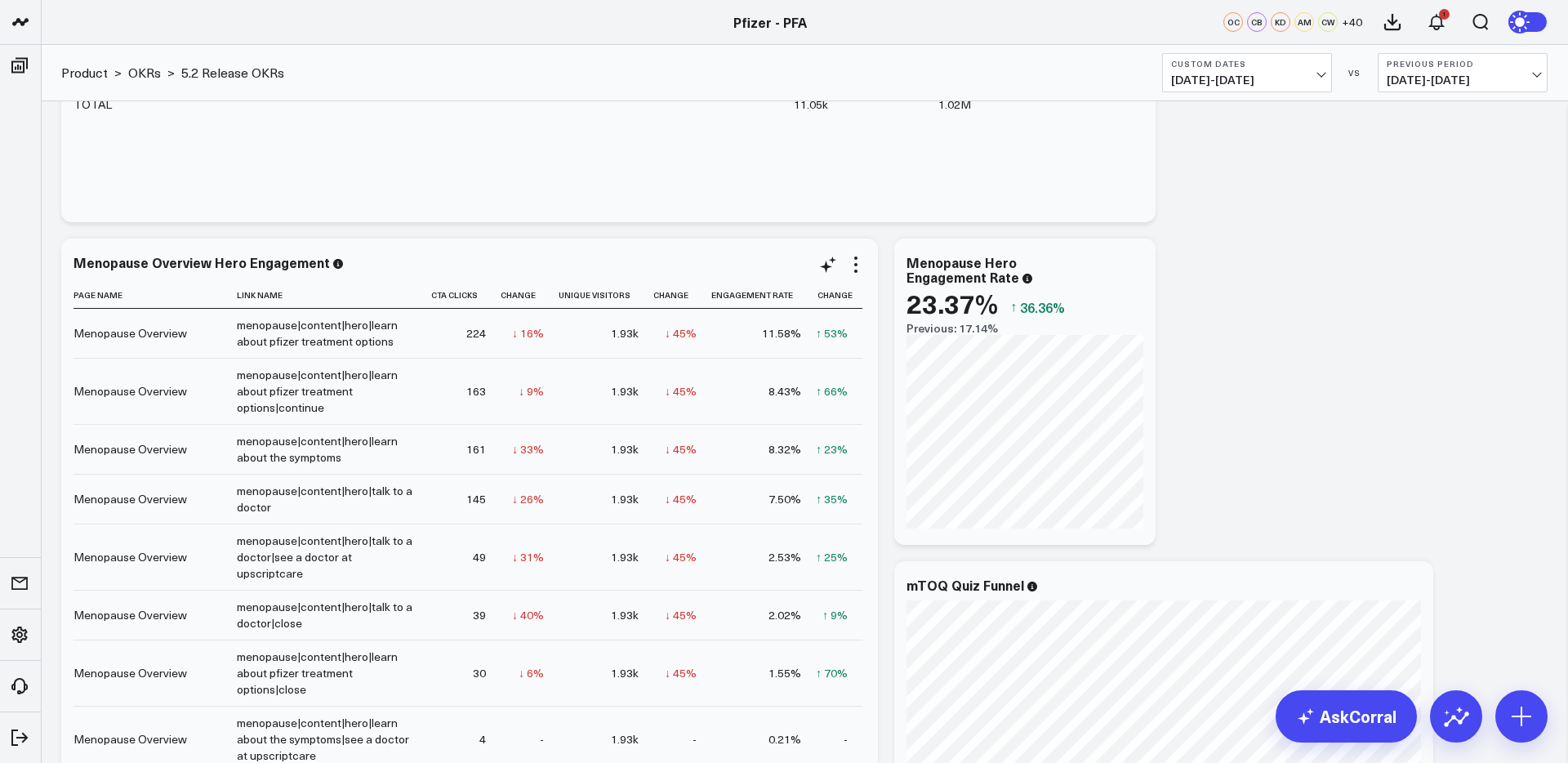
scroll to position [4384, 0]
click at [855, 269] on icon at bounding box center [855, 266] width 20 height 20
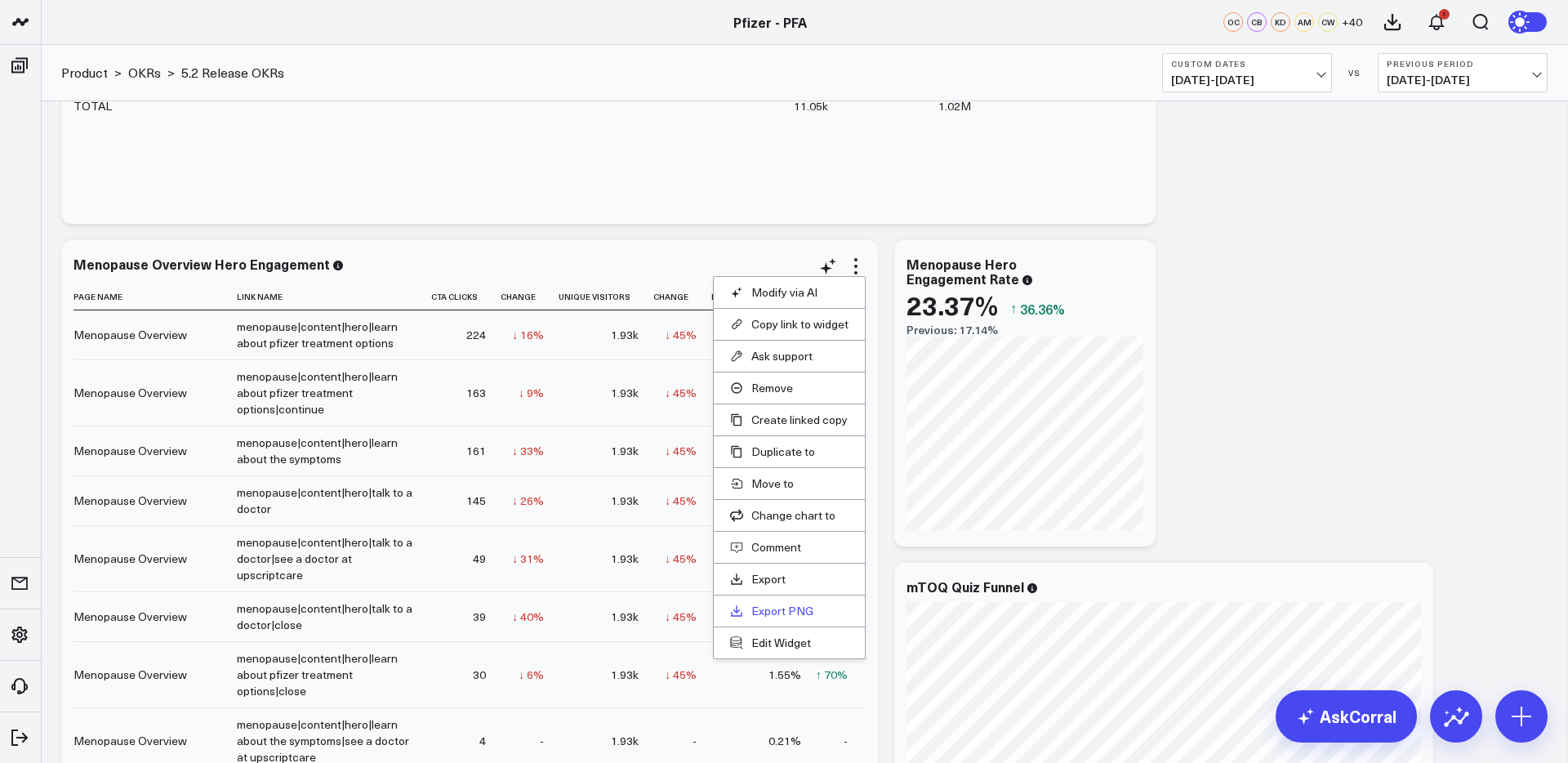
click at [782, 610] on link "Export PNG" at bounding box center [789, 611] width 118 height 15
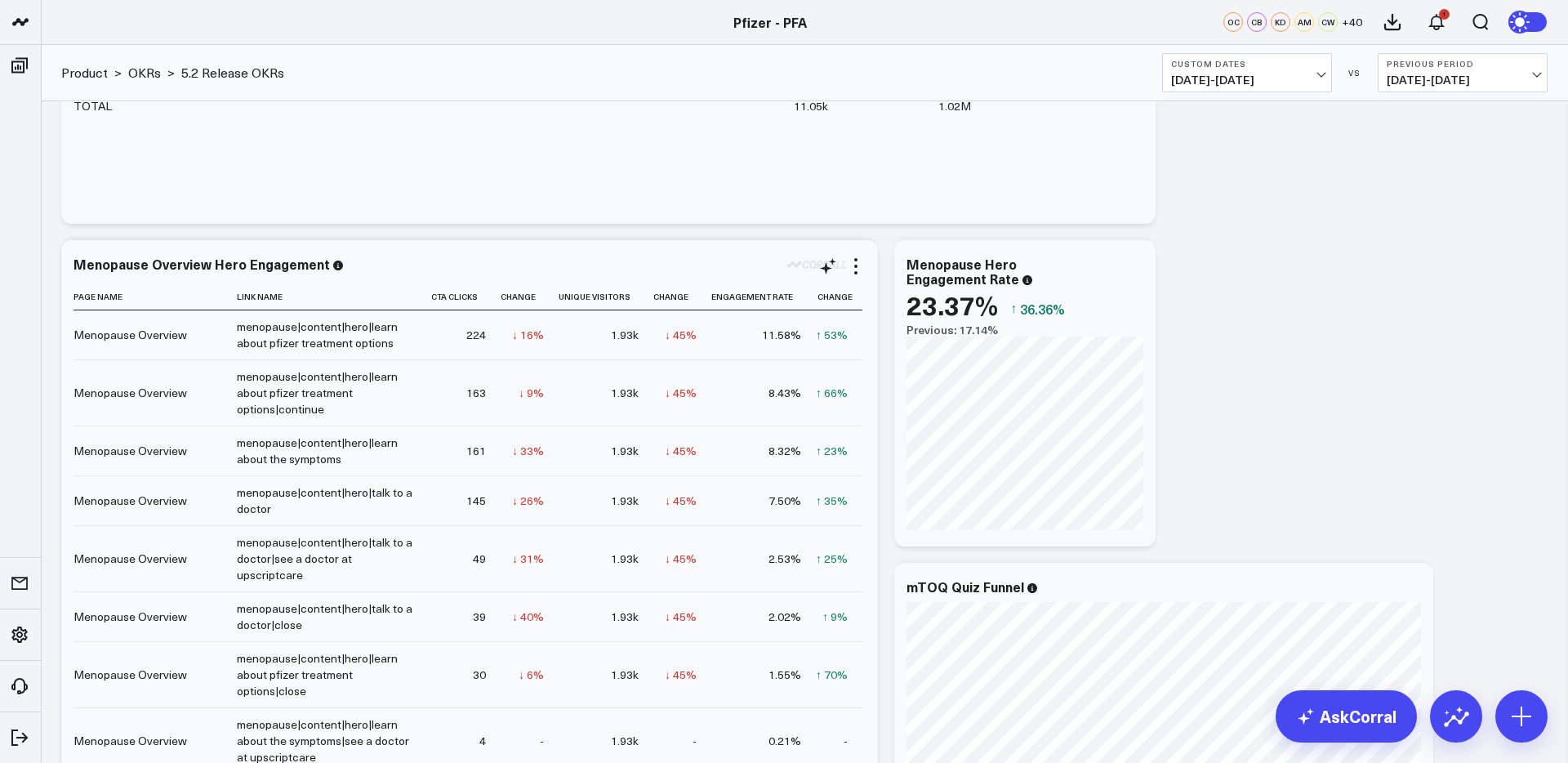
scroll to position [0, 0]
